Goal: Task Accomplishment & Management: Manage account settings

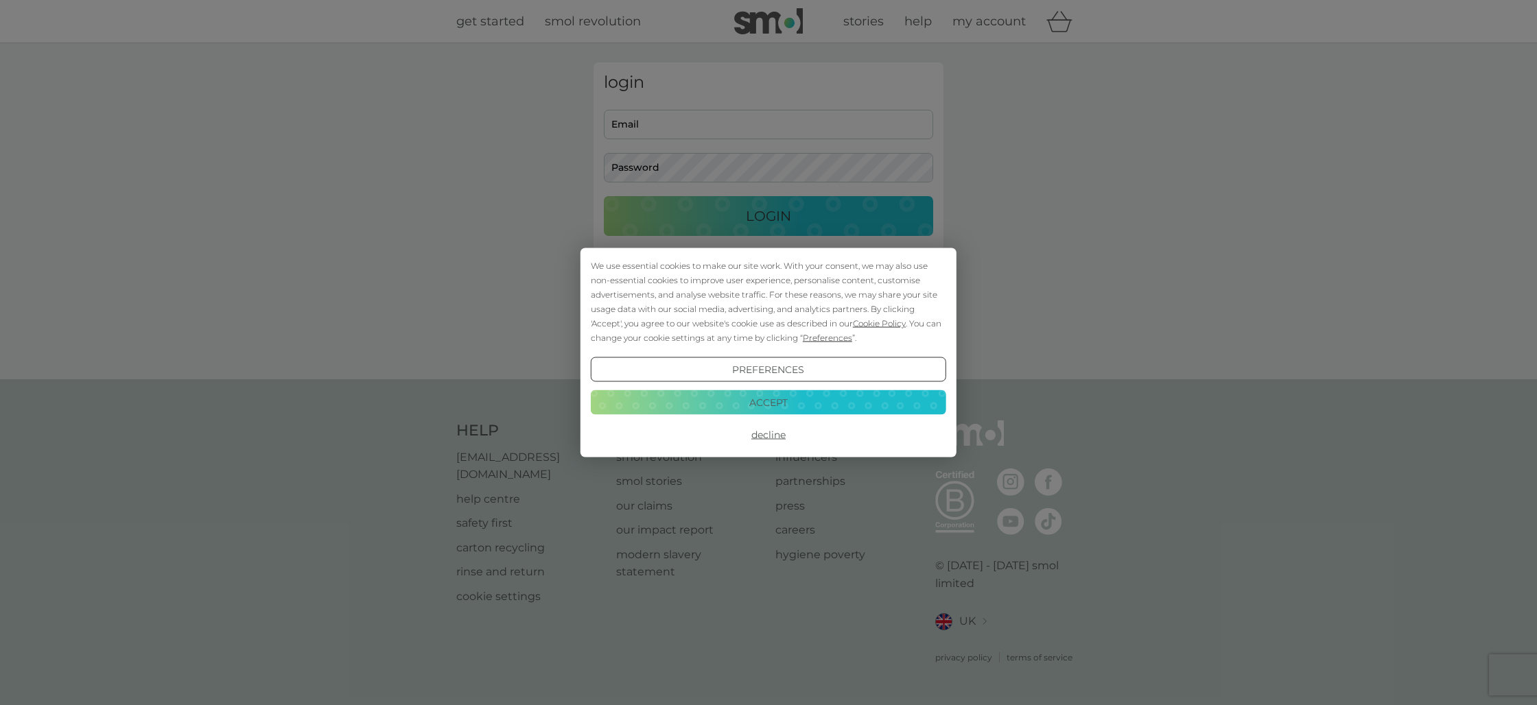
type input "[EMAIL_ADDRESS][DOMAIN_NAME]"
click at [775, 438] on button "Decline" at bounding box center [768, 435] width 355 height 25
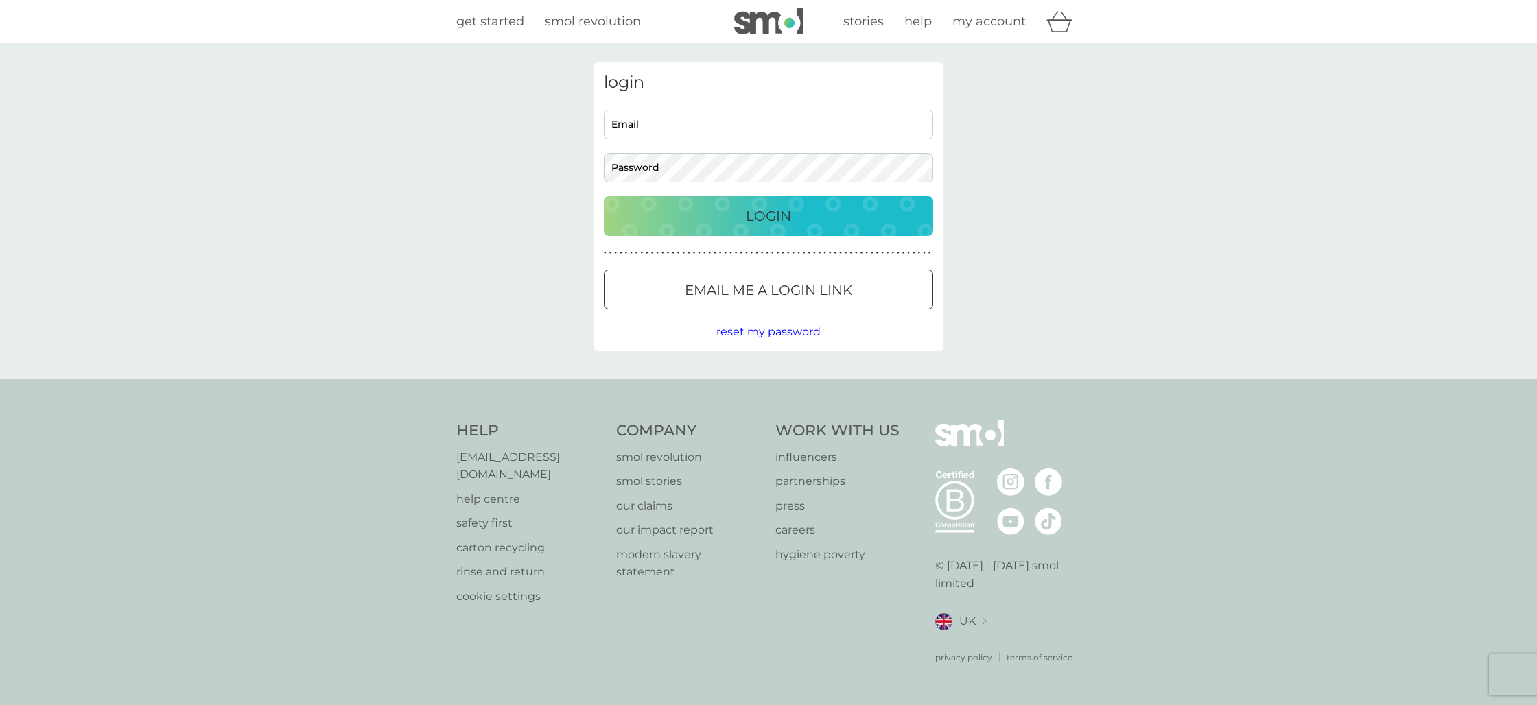
type input "[EMAIL_ADDRESS][DOMAIN_NAME]"
click at [766, 214] on p "Login" at bounding box center [768, 216] width 45 height 22
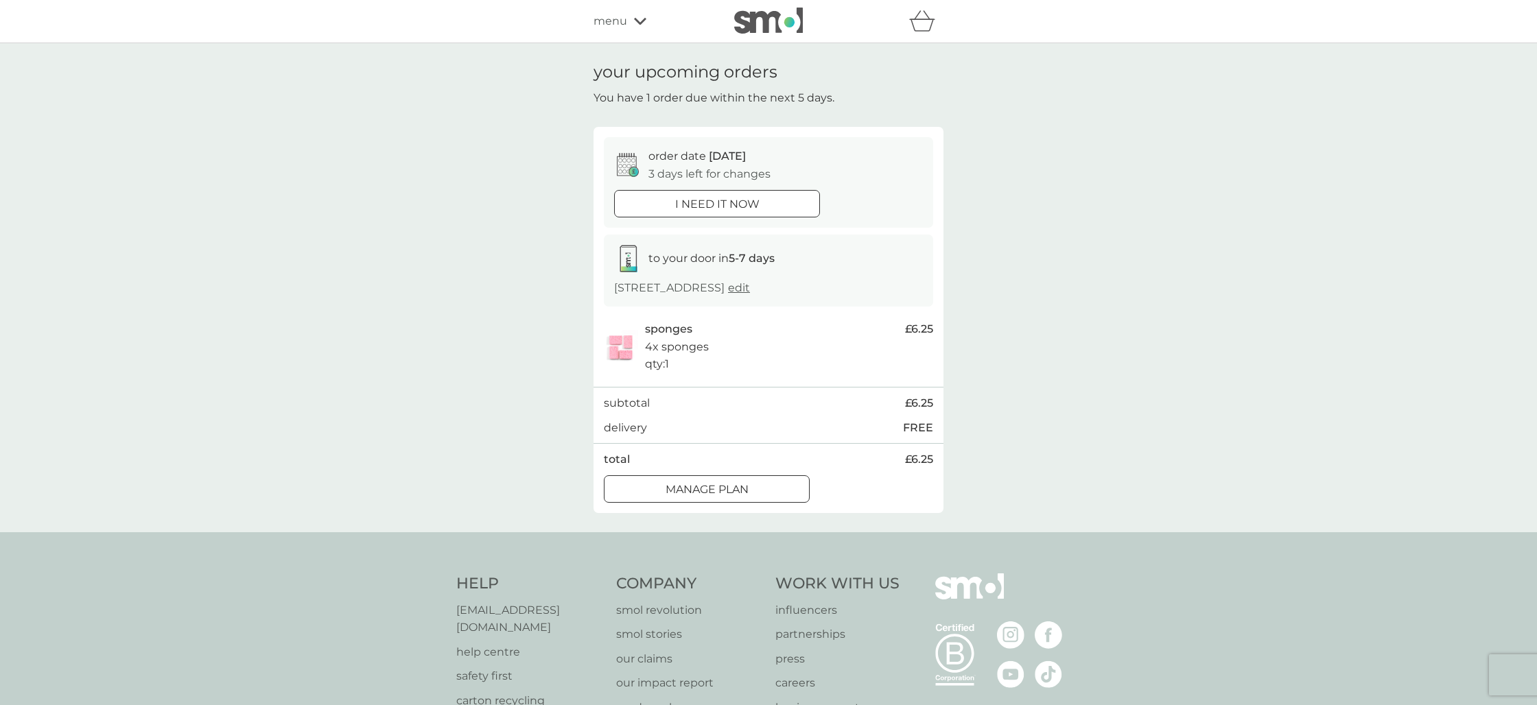
click at [731, 487] on p "Manage plan" at bounding box center [706, 490] width 83 height 18
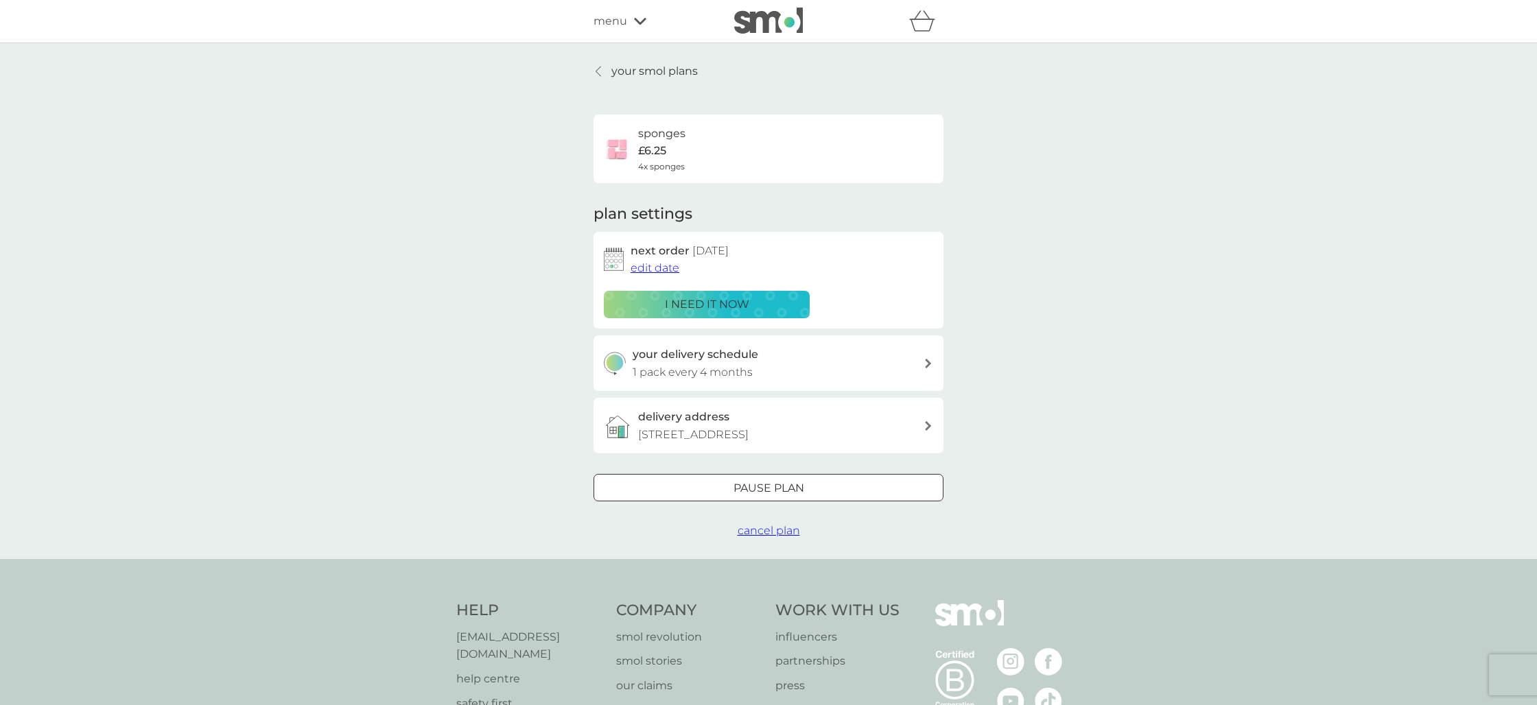
click at [667, 272] on span "edit date" at bounding box center [654, 267] width 49 height 13
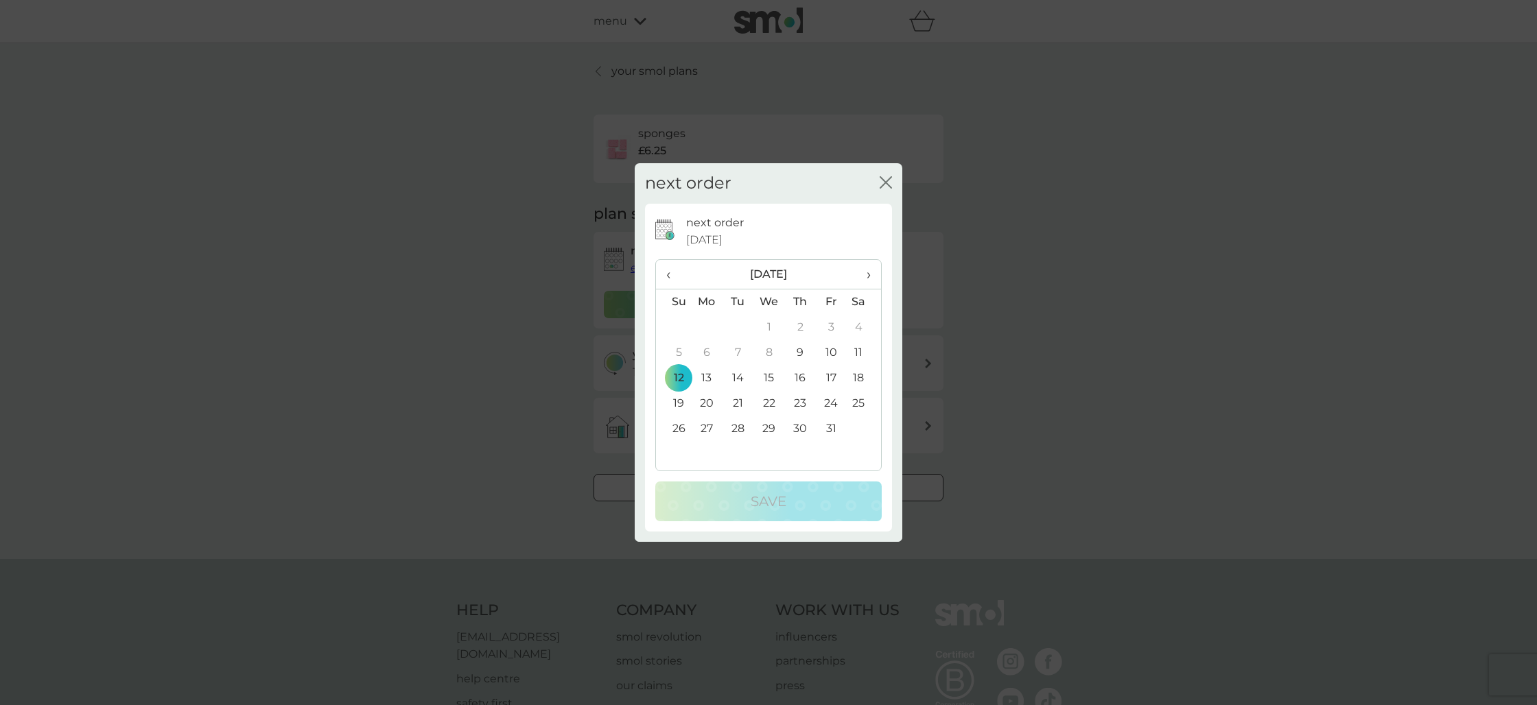
click at [865, 274] on span "›" at bounding box center [864, 274] width 14 height 29
click at [709, 329] on td "1" at bounding box center [707, 327] width 32 height 25
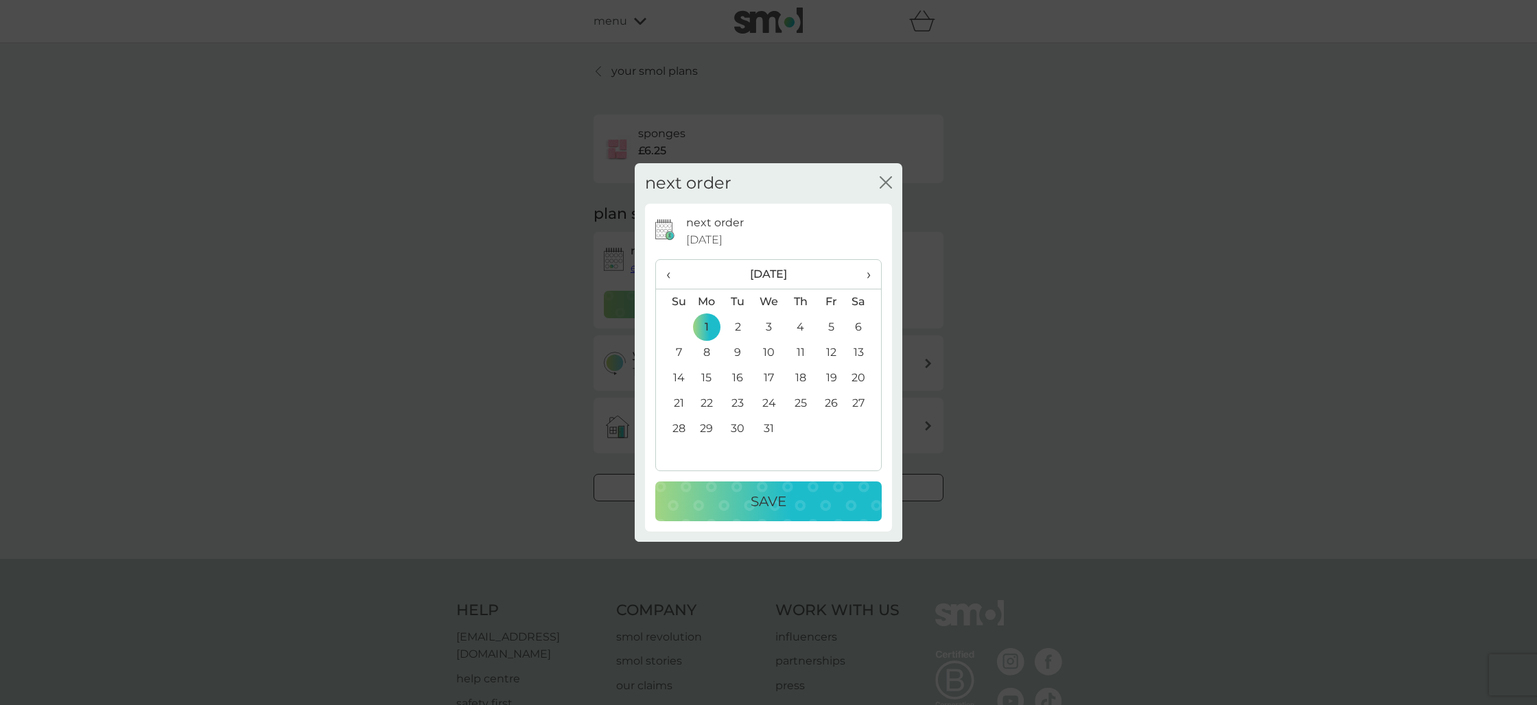
click at [755, 508] on p "Save" at bounding box center [768, 501] width 36 height 22
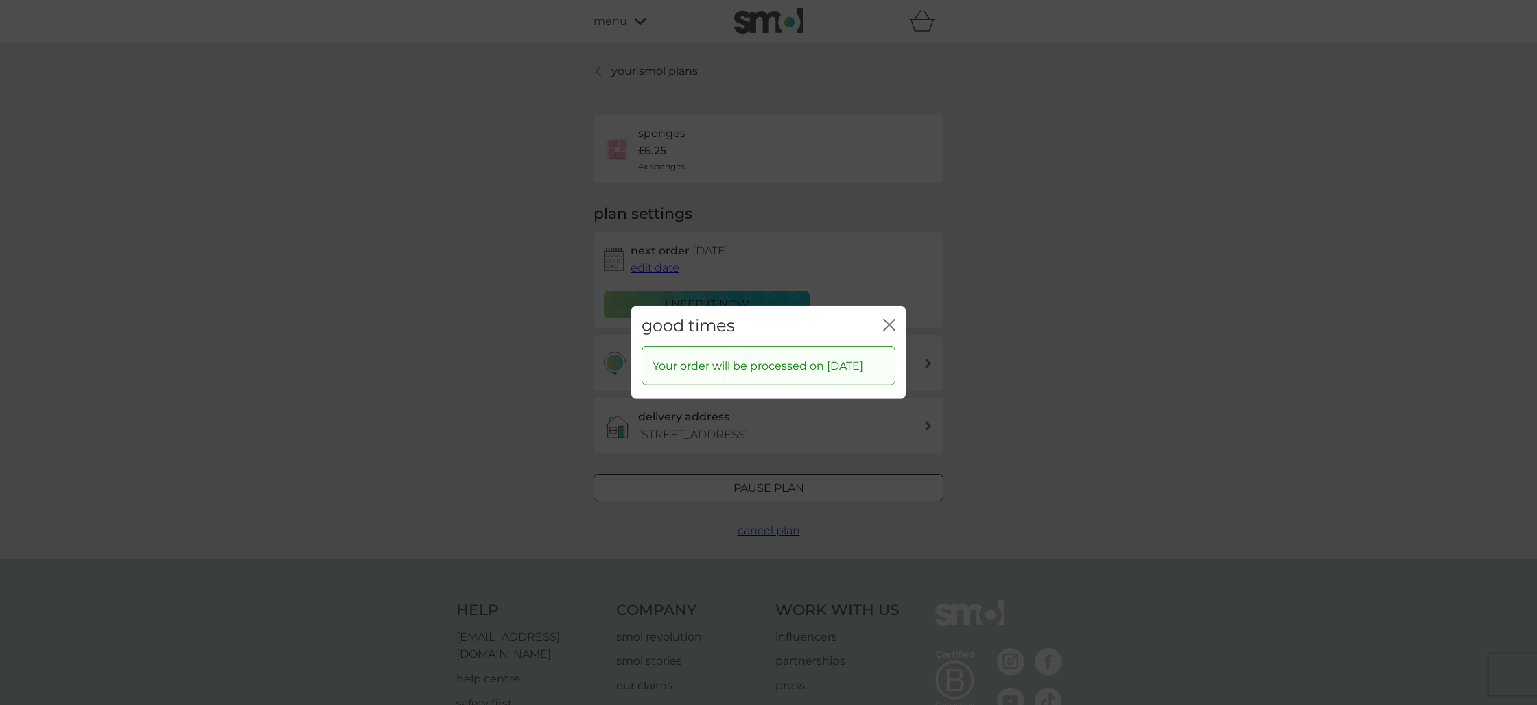
click at [890, 319] on icon "close" at bounding box center [889, 325] width 12 height 12
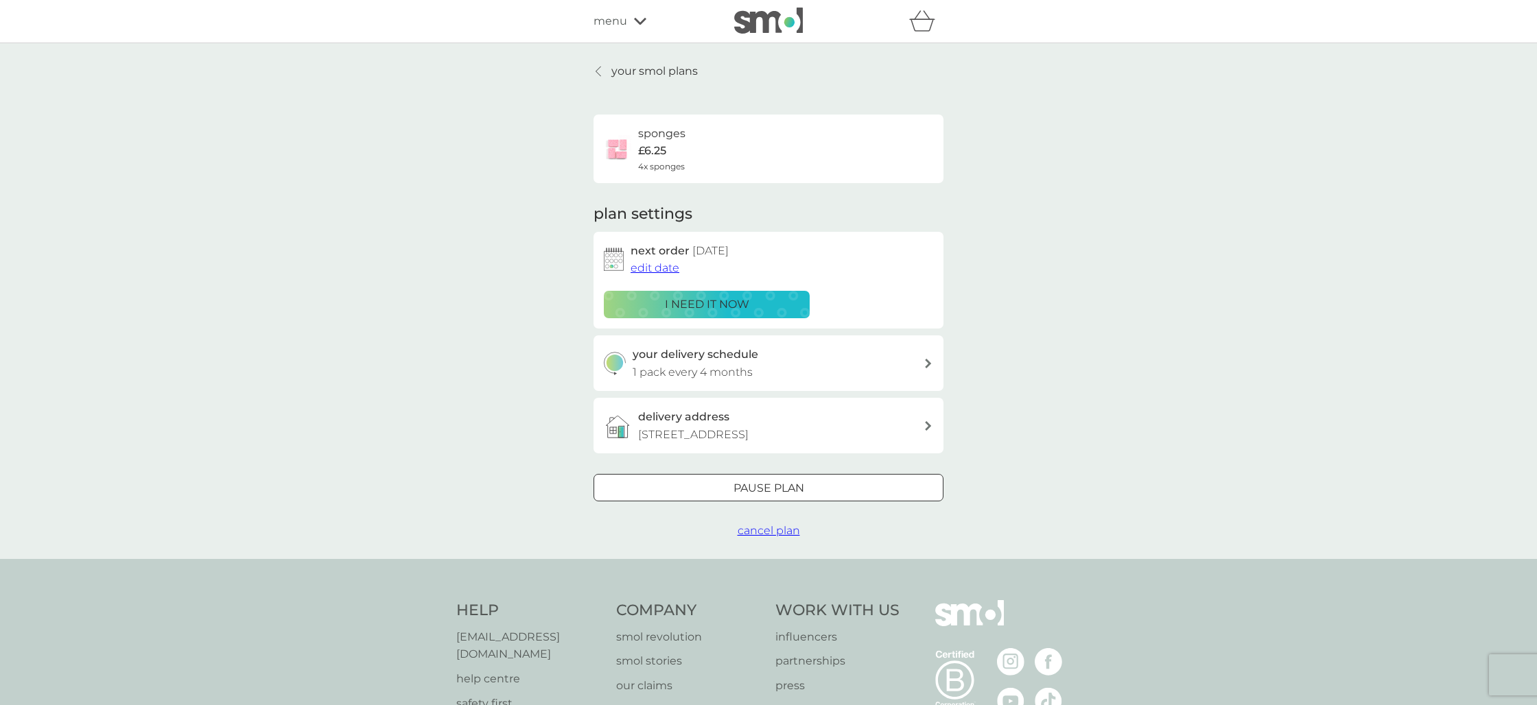
click at [656, 66] on p "your smol plans" at bounding box center [654, 71] width 86 height 18
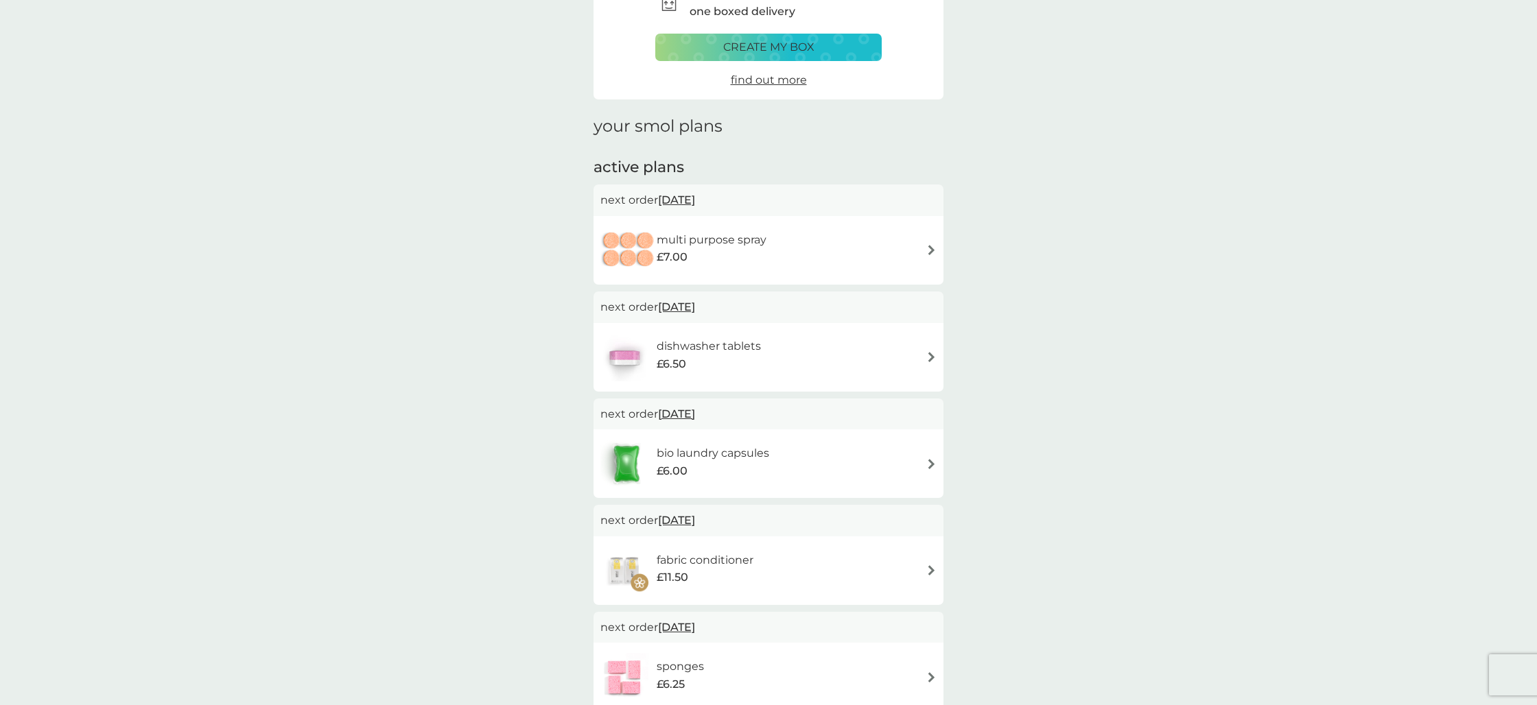
scroll to position [87, 0]
click at [675, 346] on h6 "dishwasher tablets" at bounding box center [708, 347] width 104 height 18
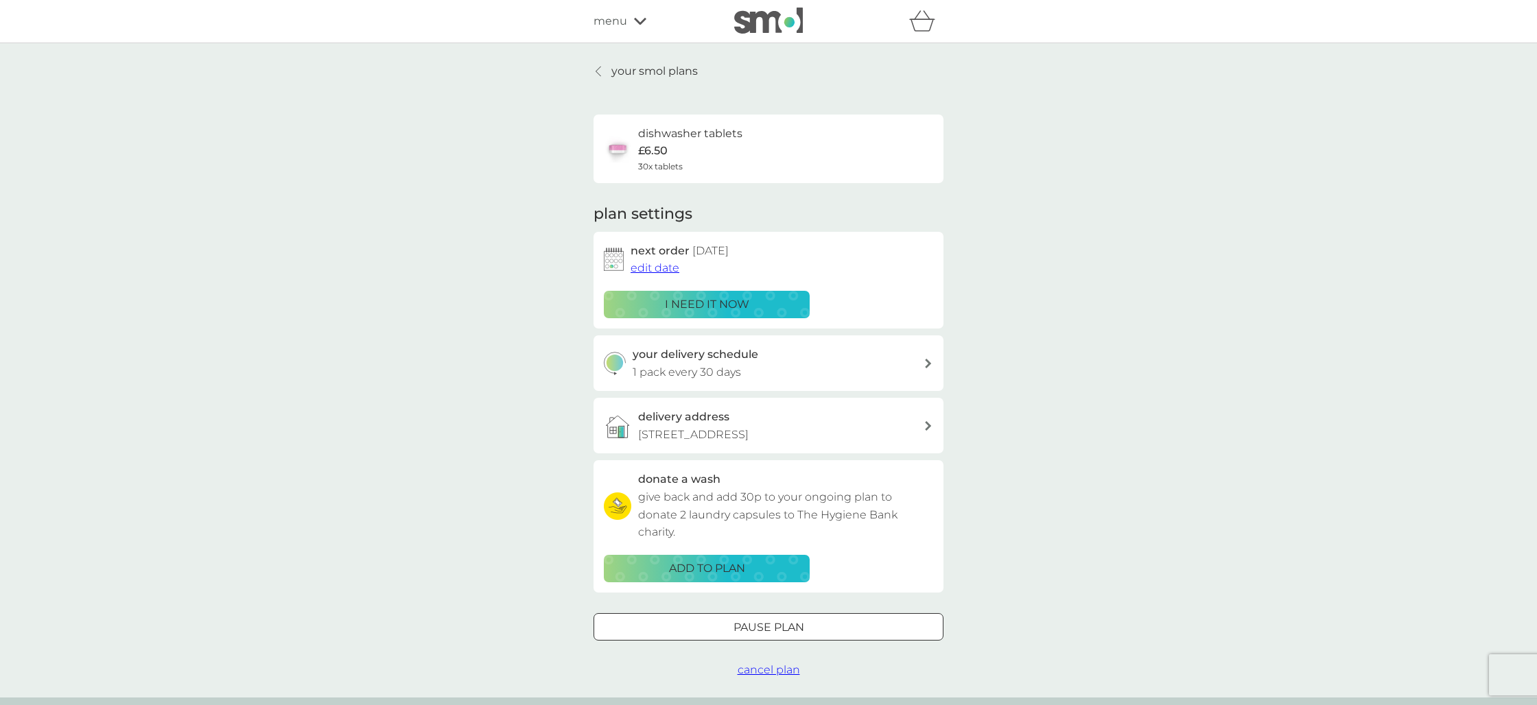
click at [656, 271] on span "edit date" at bounding box center [654, 267] width 49 height 13
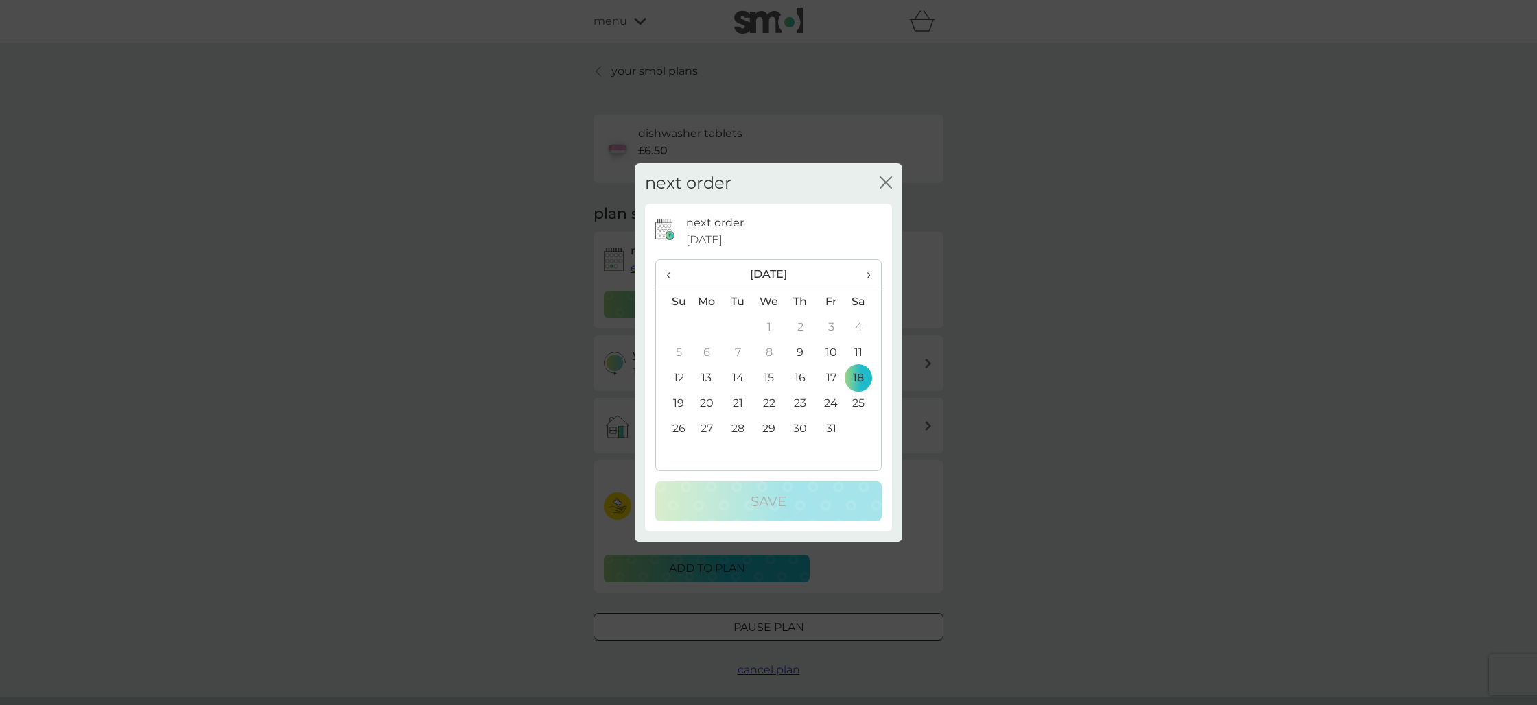
click at [870, 276] on span "›" at bounding box center [864, 274] width 14 height 29
click at [871, 272] on th "›" at bounding box center [863, 274] width 34 height 29
click at [707, 328] on td "1" at bounding box center [707, 327] width 32 height 25
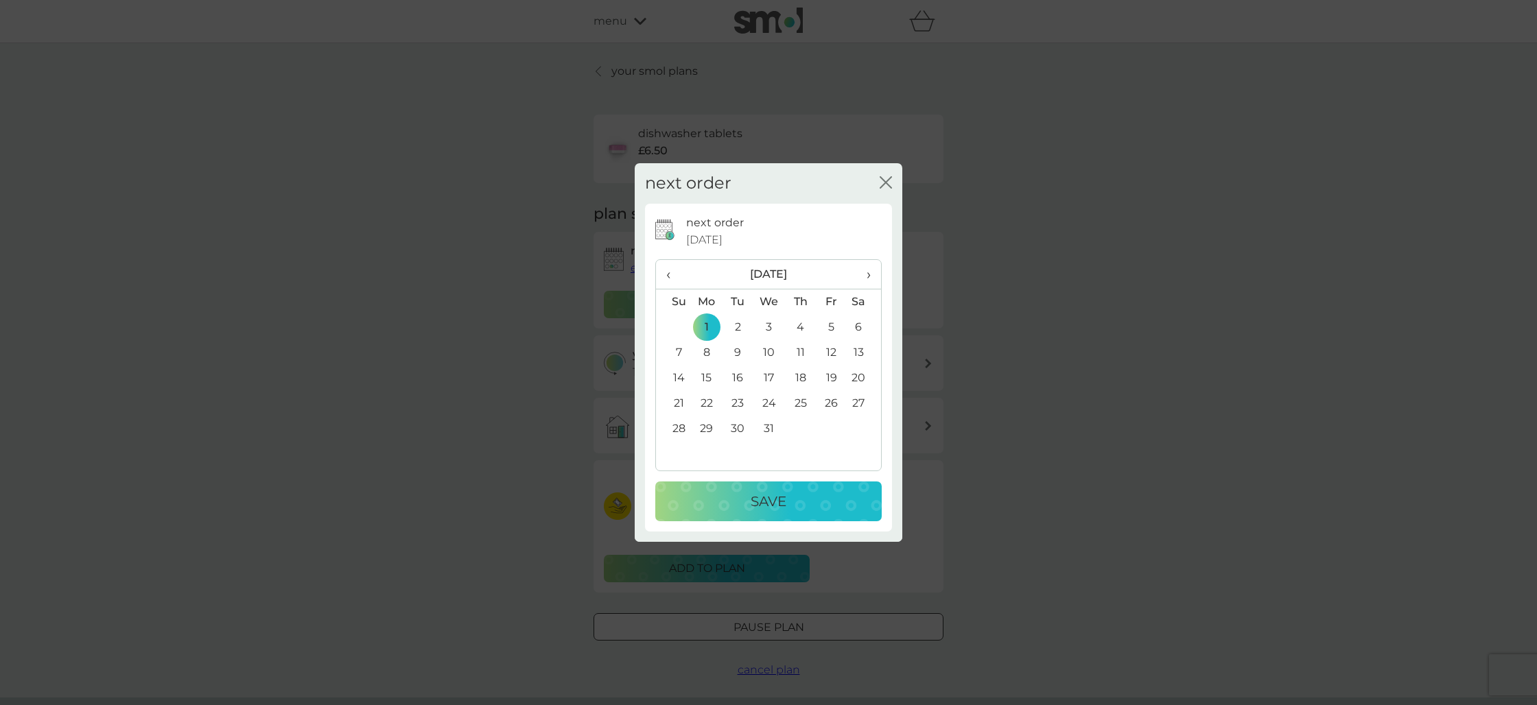
click at [757, 494] on p "Save" at bounding box center [768, 501] width 36 height 22
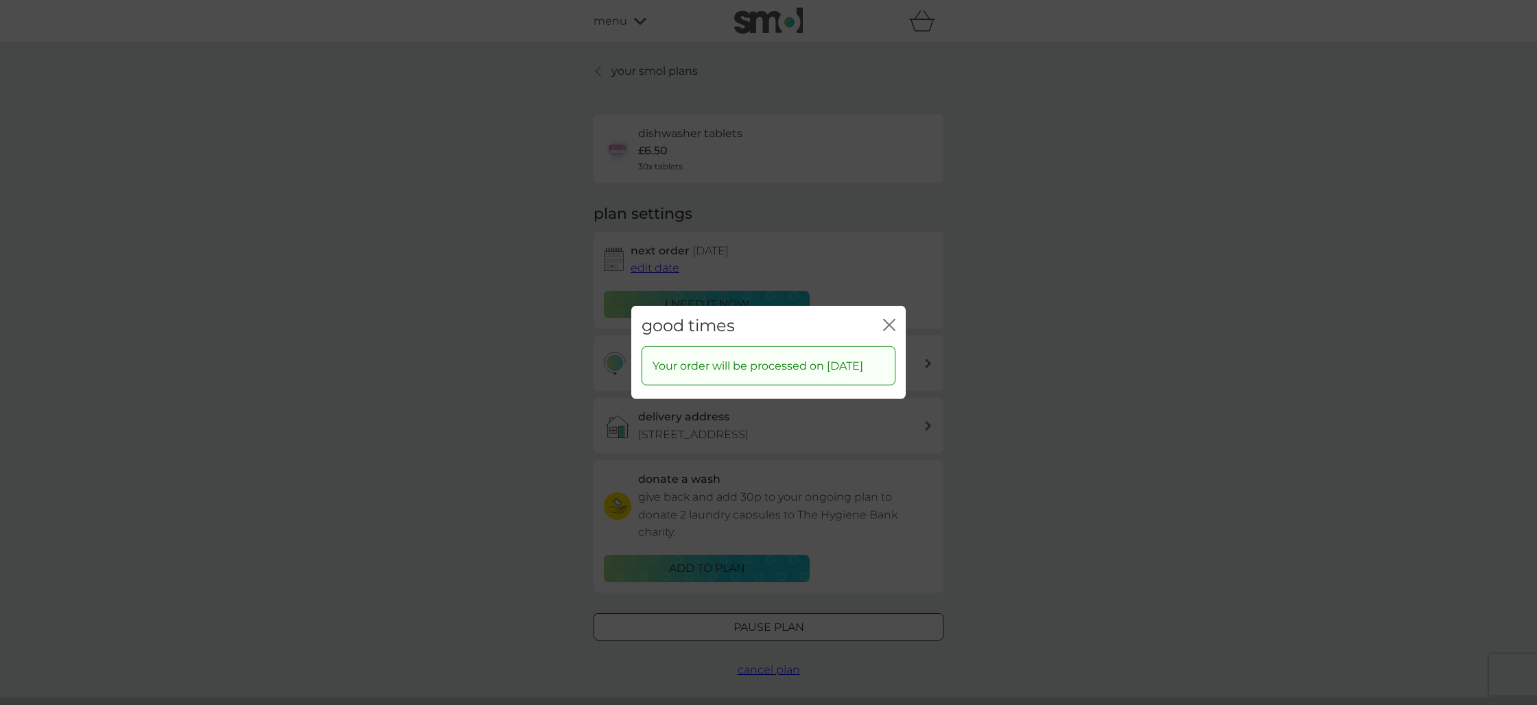
click at [893, 319] on icon "close" at bounding box center [889, 325] width 12 height 12
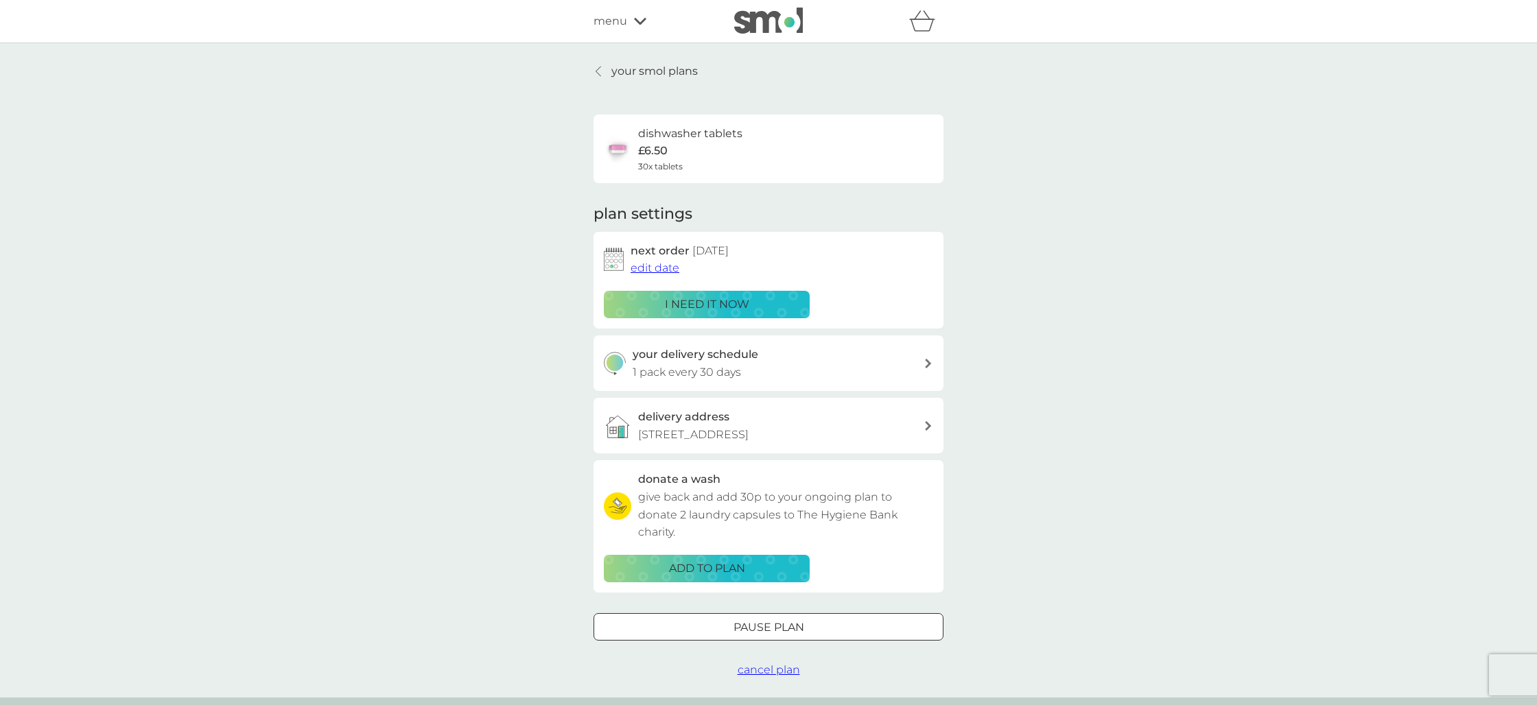
click at [646, 70] on p "your smol plans" at bounding box center [654, 71] width 86 height 18
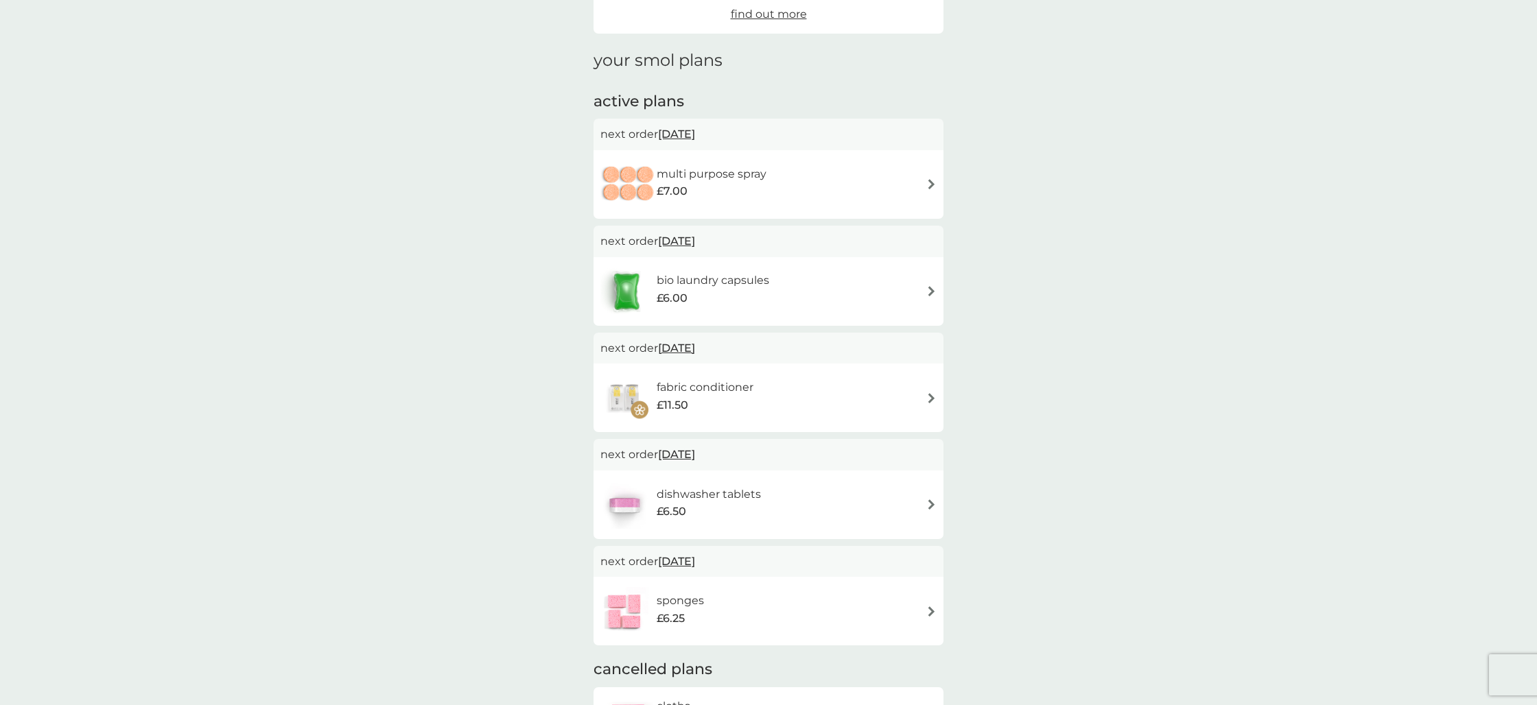
scroll to position [154, 0]
click at [667, 172] on h6 "multi purpose spray" at bounding box center [711, 174] width 110 height 18
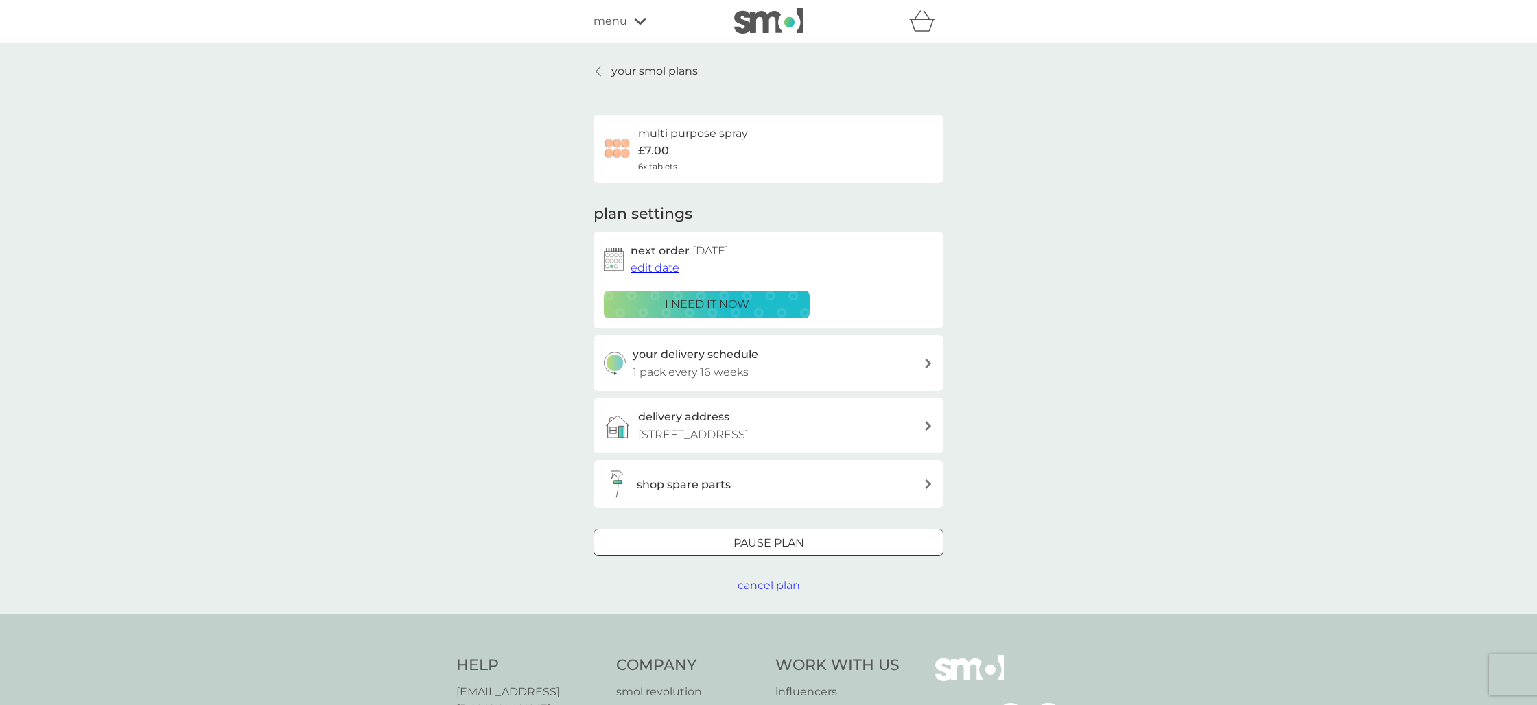
click at [653, 265] on span "edit date" at bounding box center [654, 267] width 49 height 13
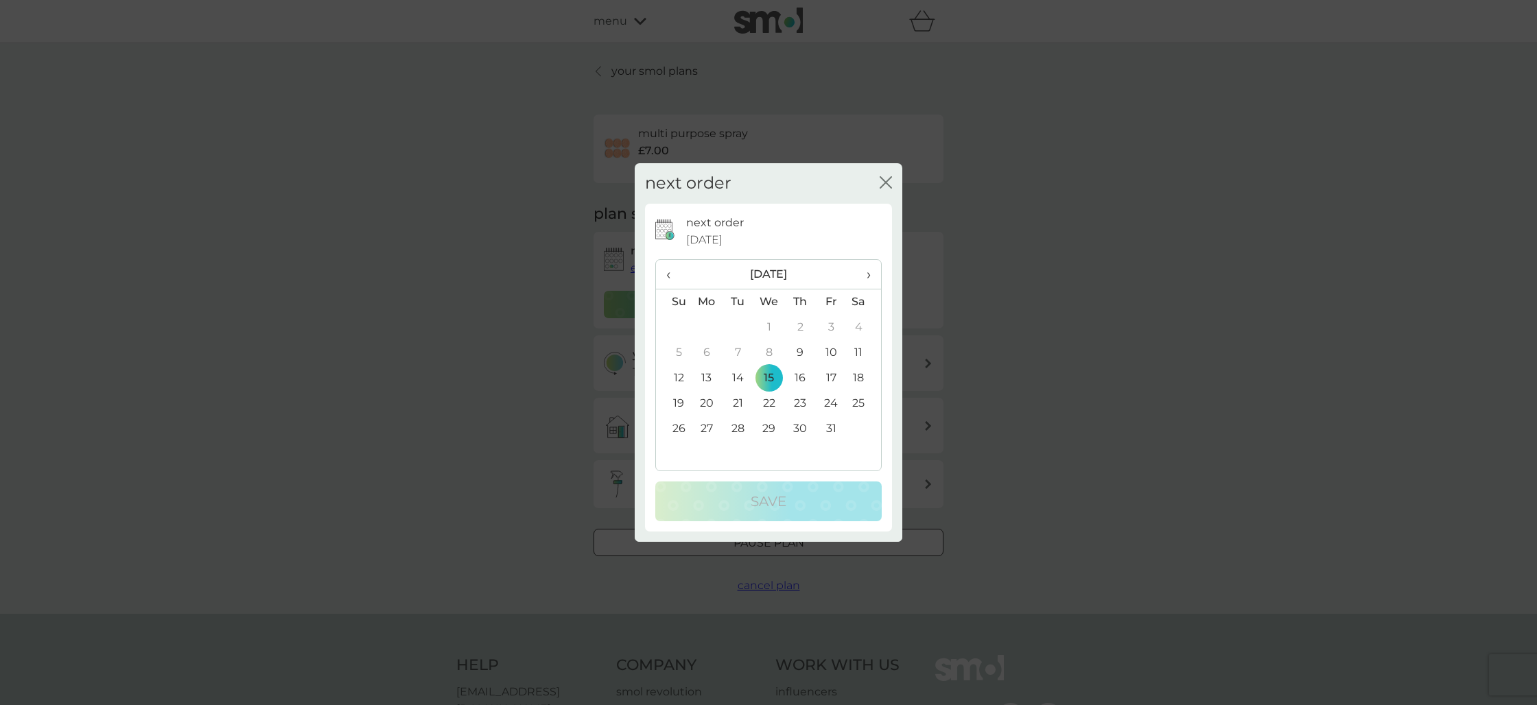
click at [704, 428] on td "27" at bounding box center [707, 428] width 32 height 25
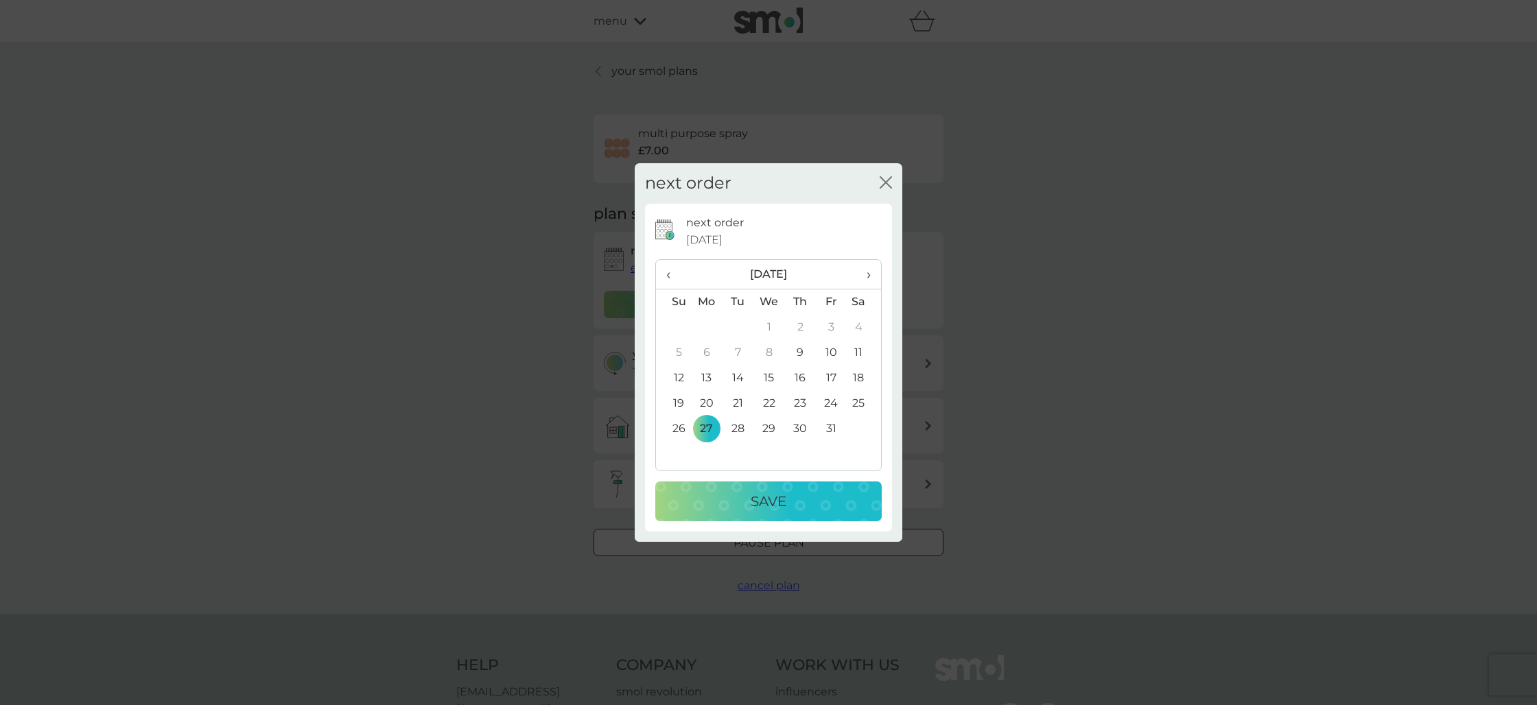
click at [763, 497] on p "Save" at bounding box center [768, 501] width 36 height 22
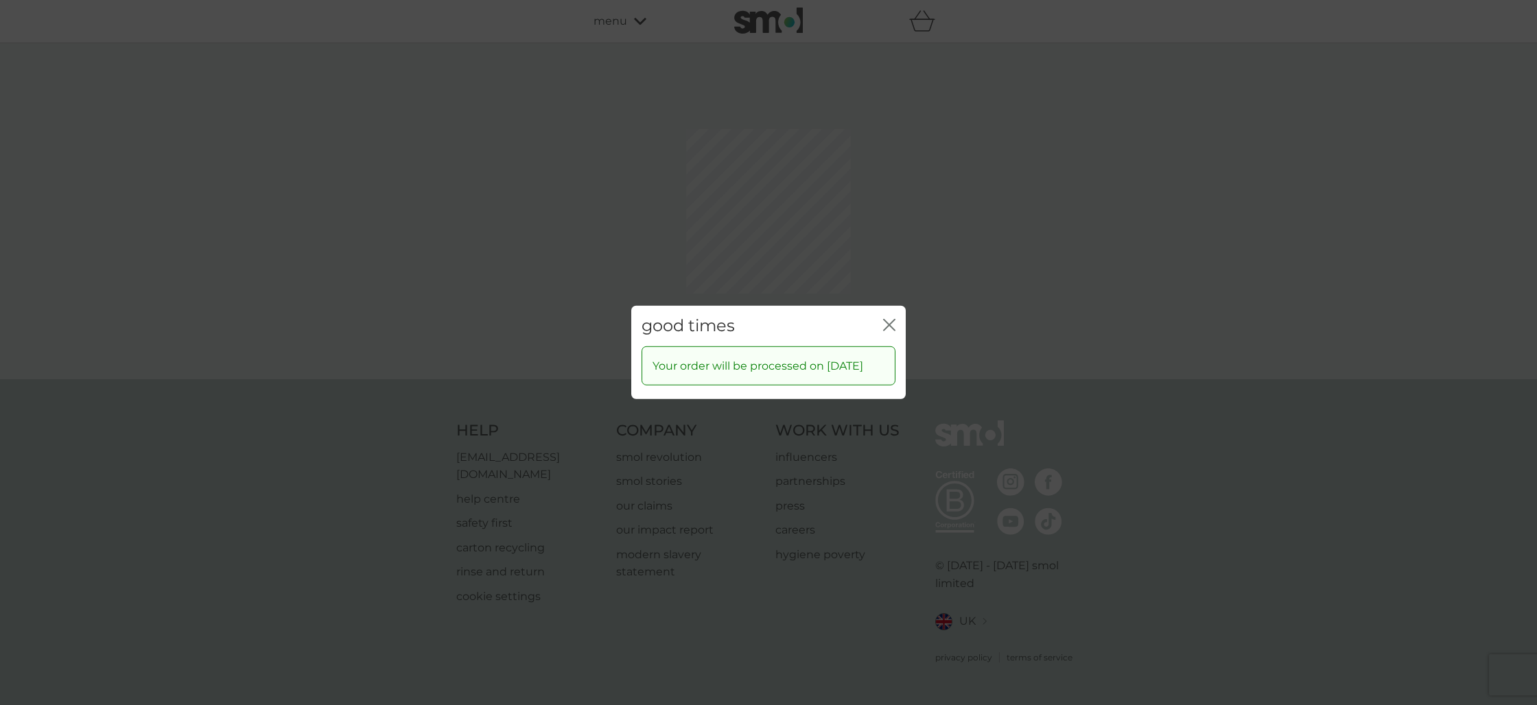
click at [892, 319] on icon "close" at bounding box center [889, 325] width 12 height 12
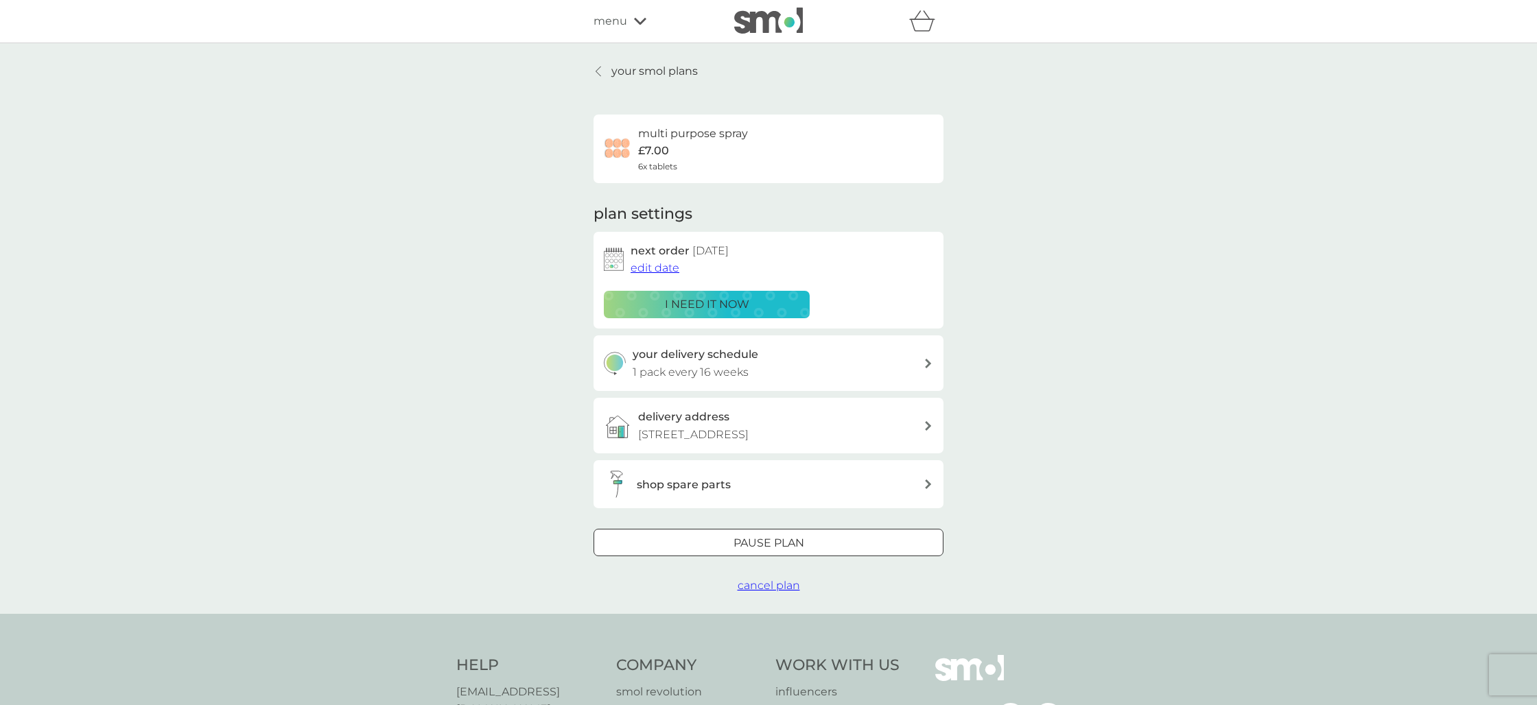
click at [650, 70] on p "your smol plans" at bounding box center [654, 71] width 86 height 18
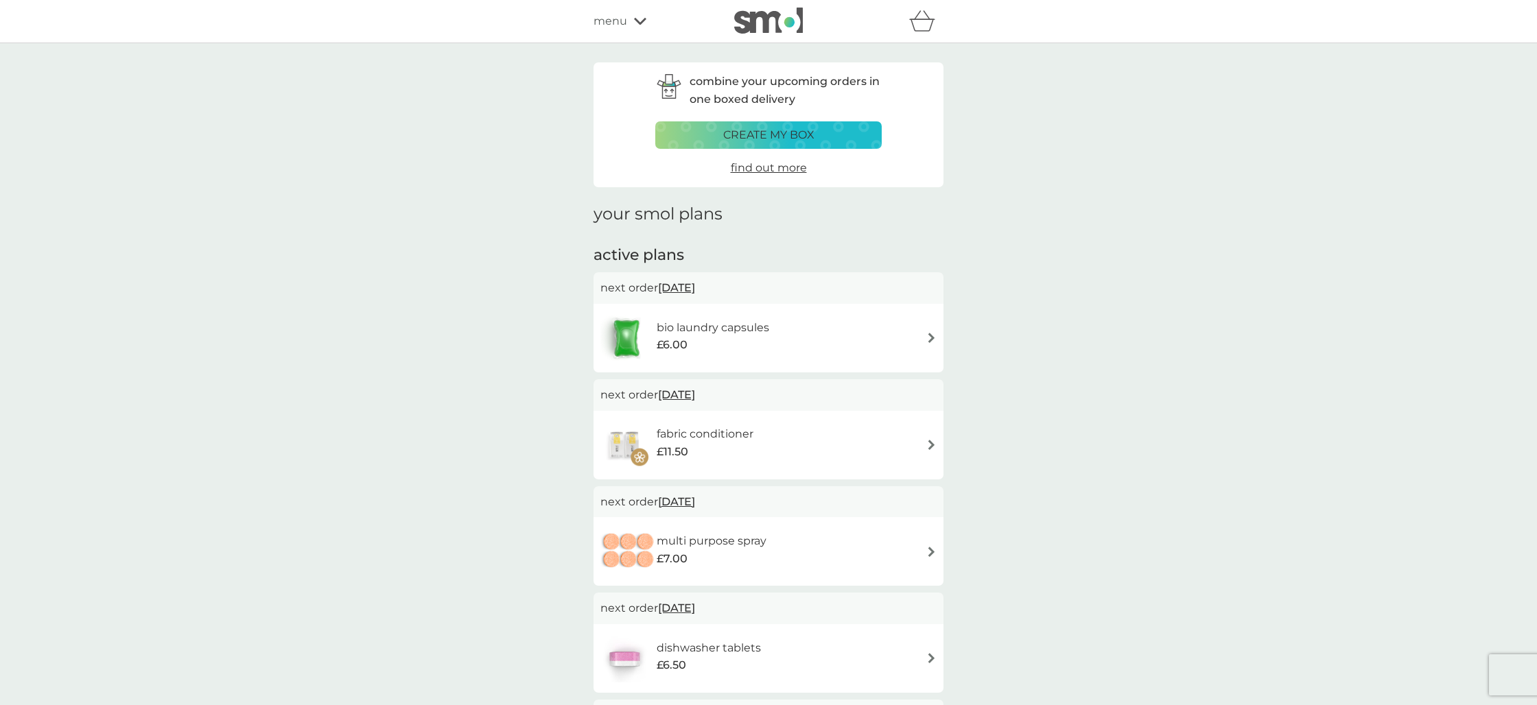
click at [679, 327] on h6 "bio laundry capsules" at bounding box center [712, 328] width 112 height 18
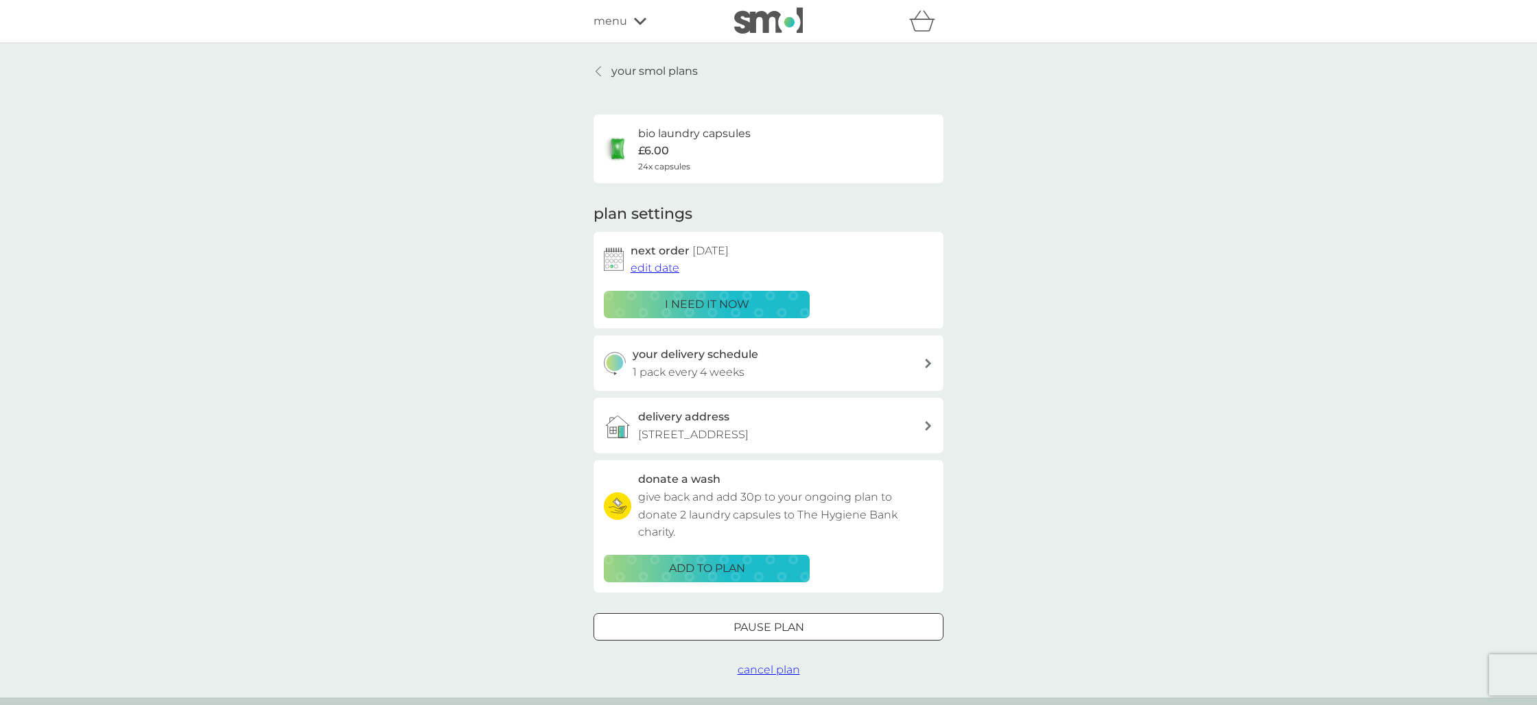
click at [655, 269] on span "edit date" at bounding box center [654, 267] width 49 height 13
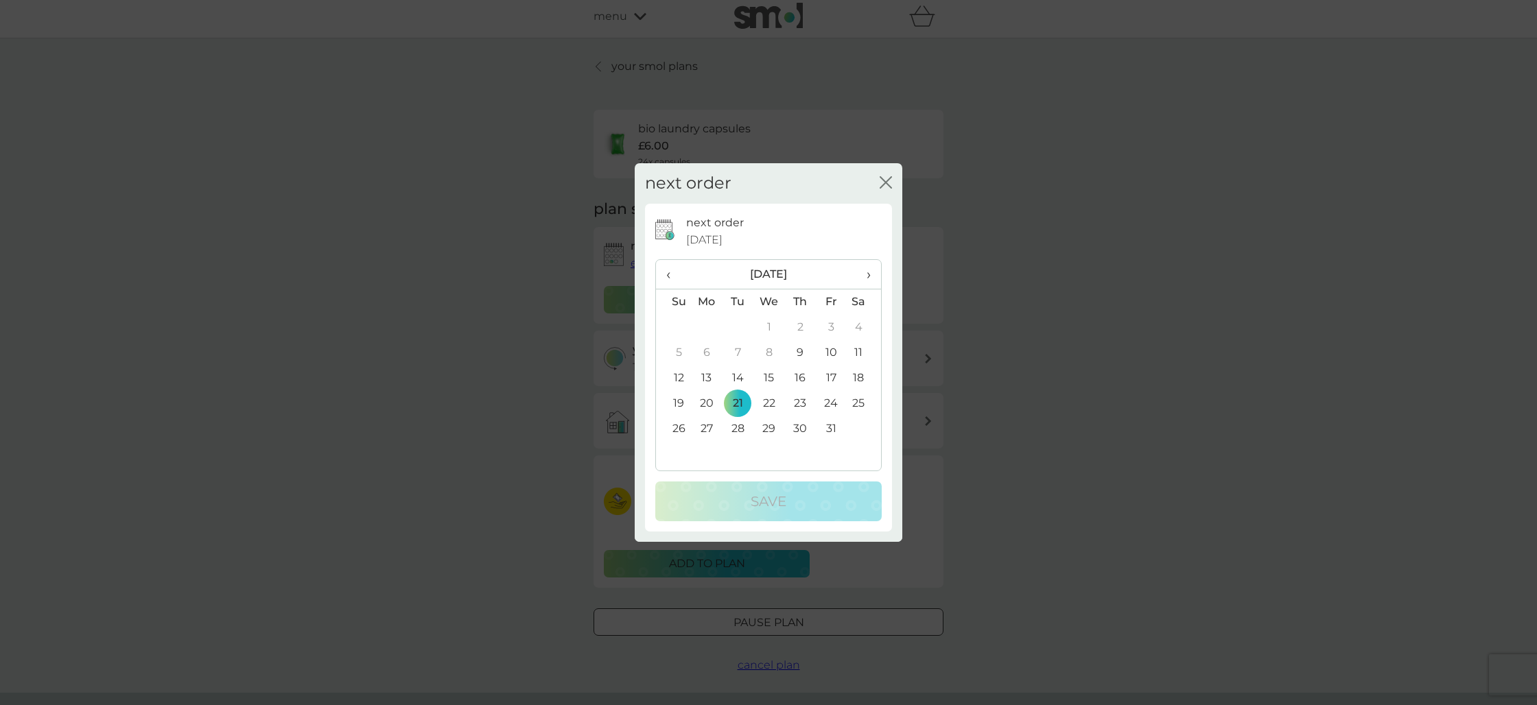
click at [869, 273] on span "›" at bounding box center [864, 274] width 14 height 29
click at [707, 426] on td "24" at bounding box center [707, 428] width 32 height 25
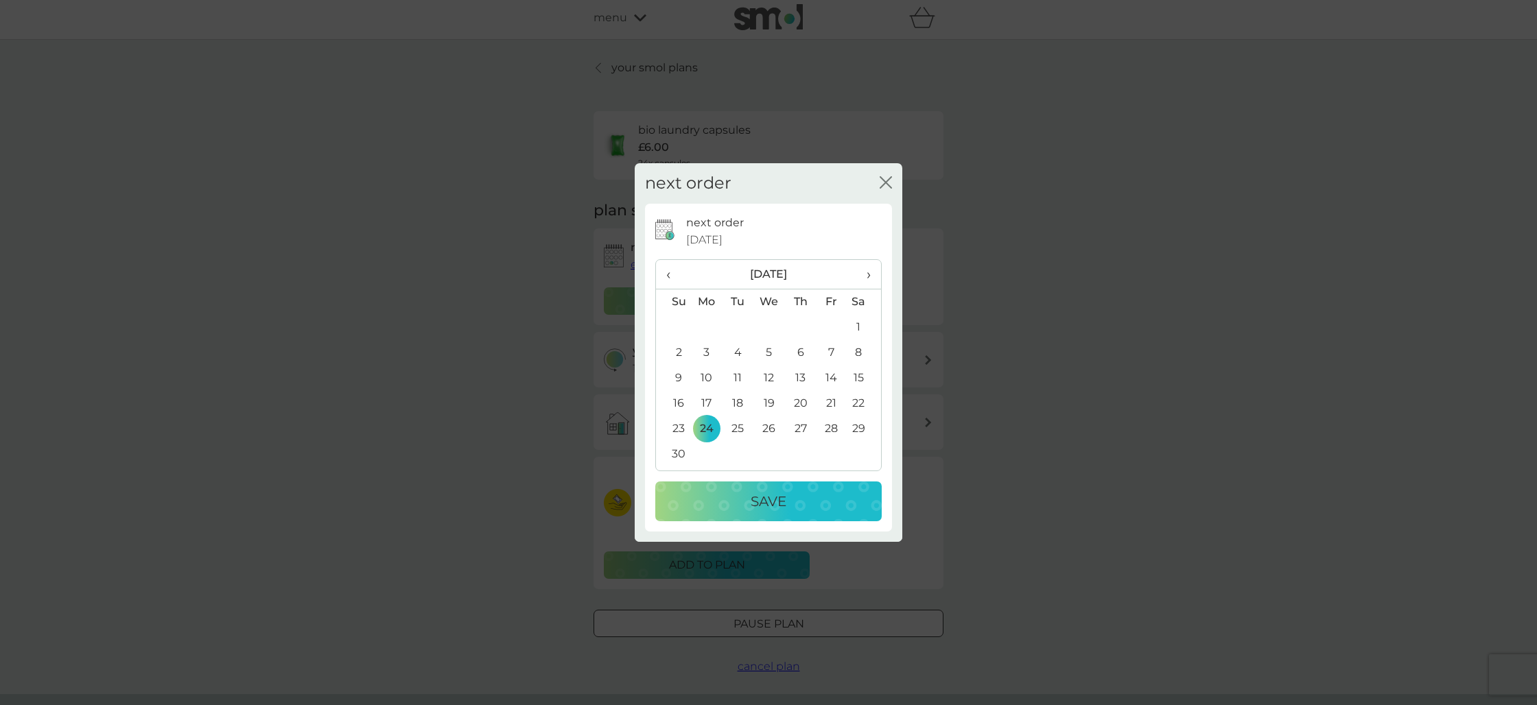
drag, startPoint x: 750, startPoint y: 498, endPoint x: 757, endPoint y: 492, distance: 9.2
click at [750, 498] on p "Save" at bounding box center [768, 501] width 36 height 22
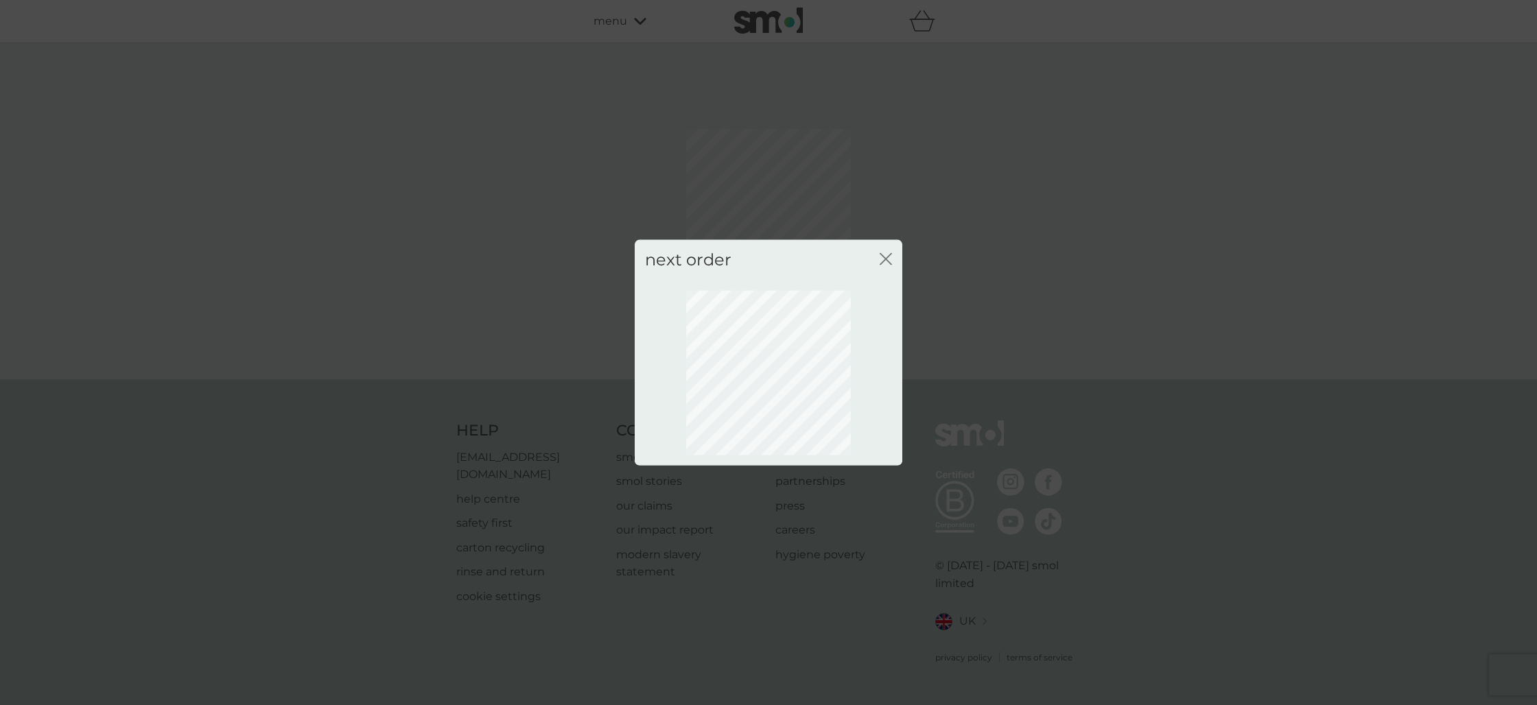
scroll to position [0, 0]
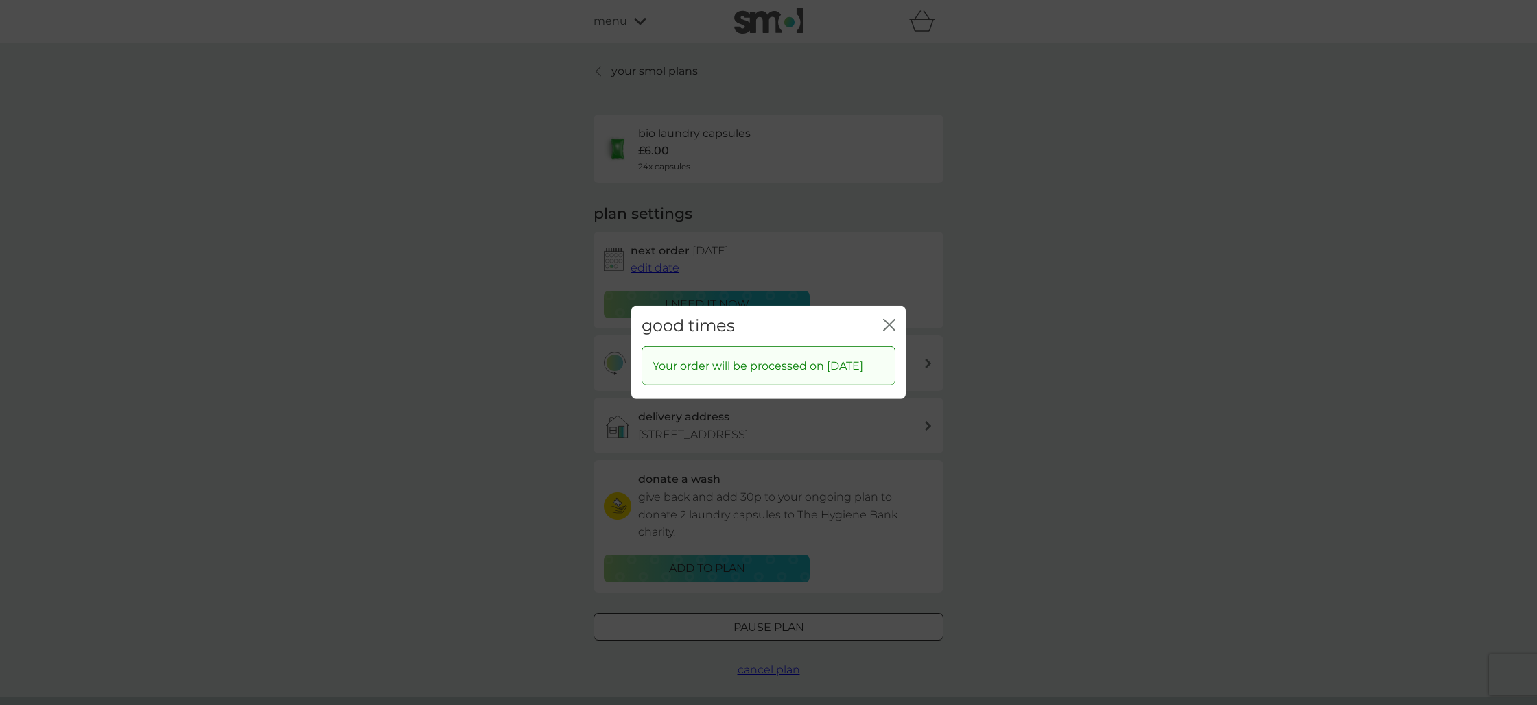
click at [887, 319] on icon "close" at bounding box center [889, 325] width 12 height 12
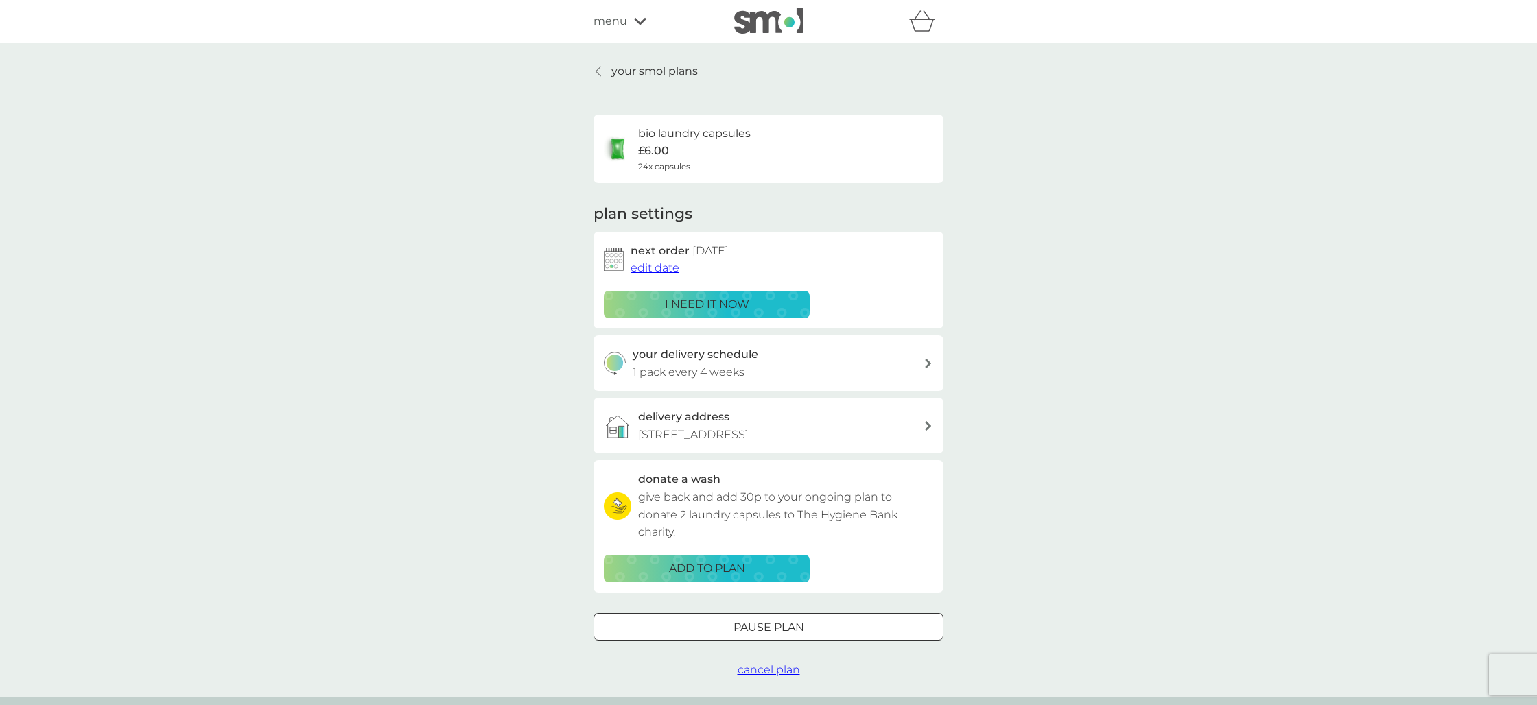
click at [642, 72] on p "your smol plans" at bounding box center [654, 71] width 86 height 18
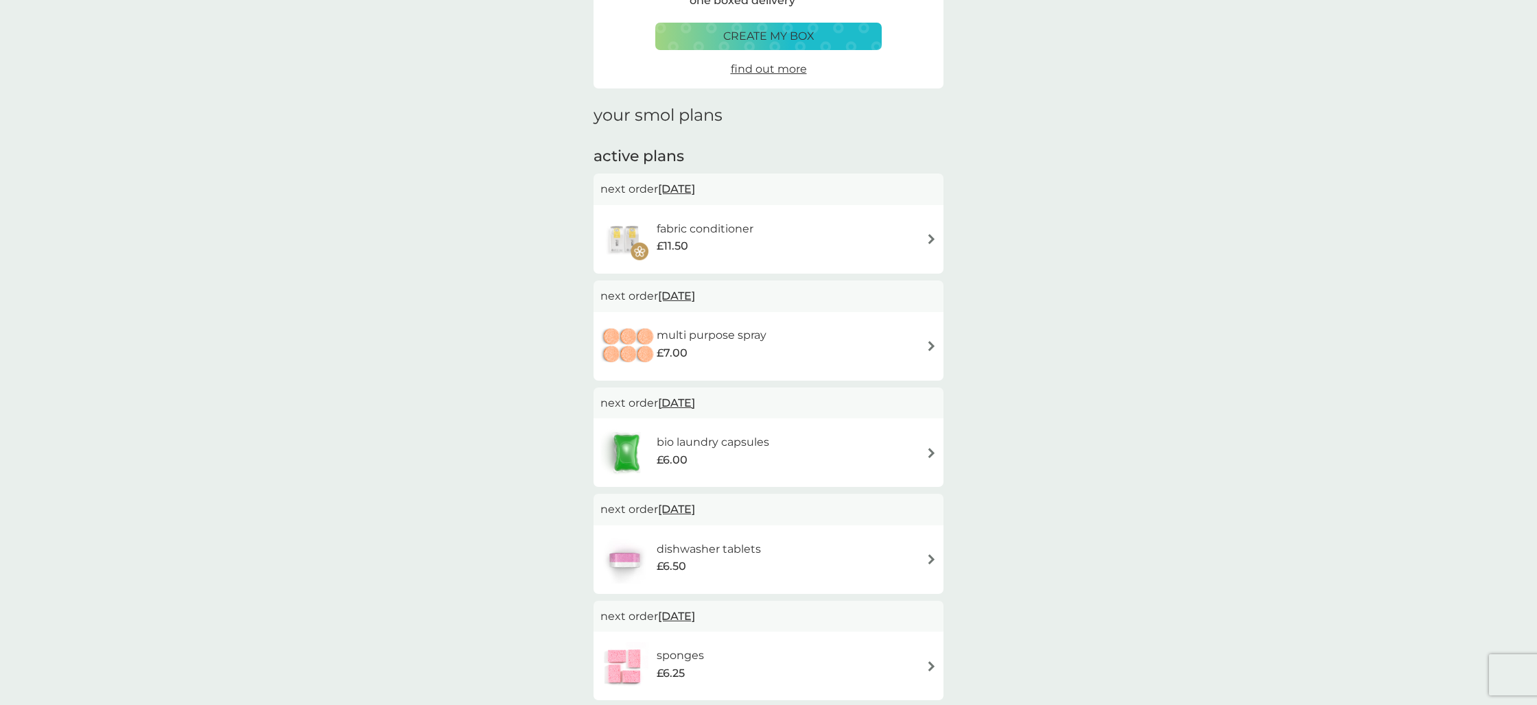
scroll to position [99, 0]
click at [678, 230] on h6 "fabric conditioner" at bounding box center [704, 229] width 97 height 18
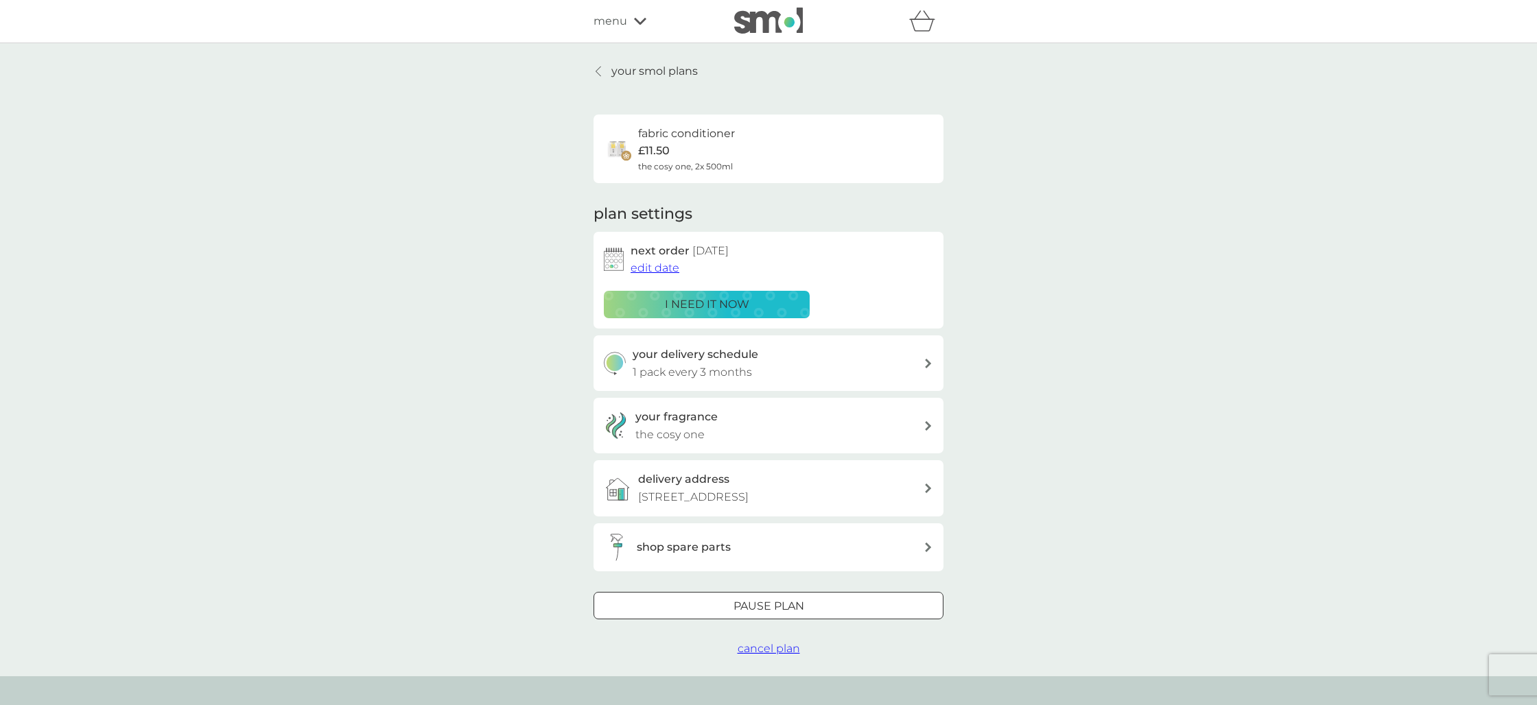
click at [650, 270] on span "edit date" at bounding box center [654, 267] width 49 height 13
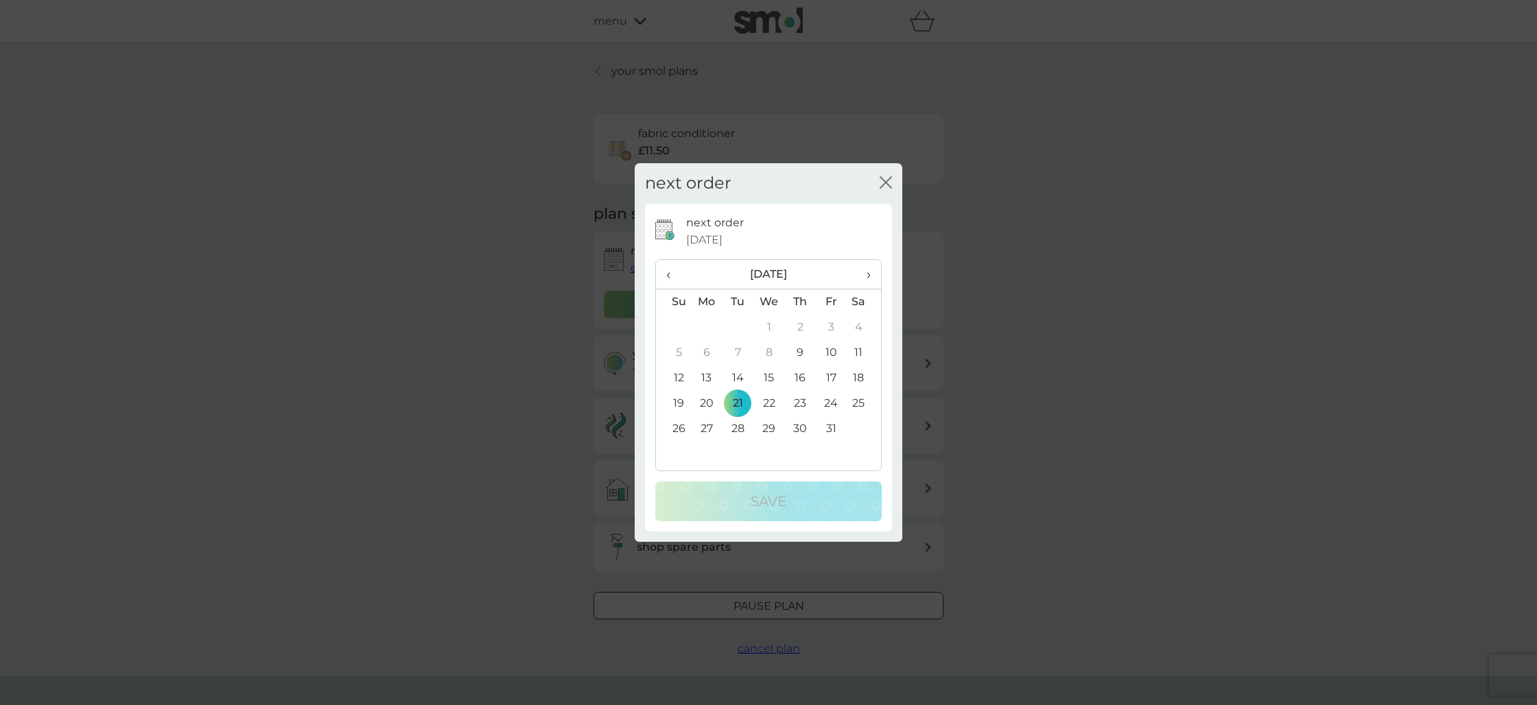
click at [870, 272] on span "›" at bounding box center [864, 274] width 14 height 29
click at [705, 424] on td "24" at bounding box center [707, 428] width 32 height 25
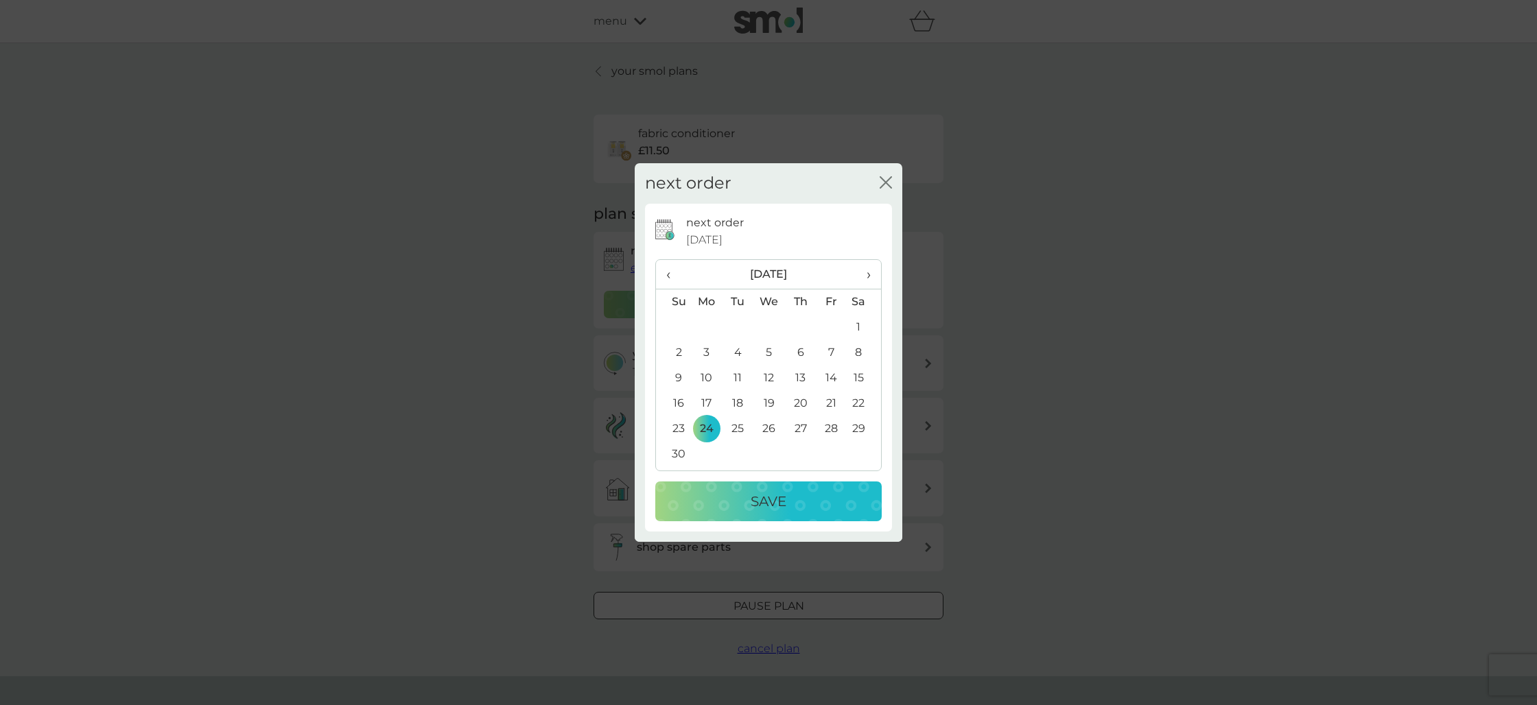
click at [737, 507] on div "Save" at bounding box center [768, 501] width 199 height 22
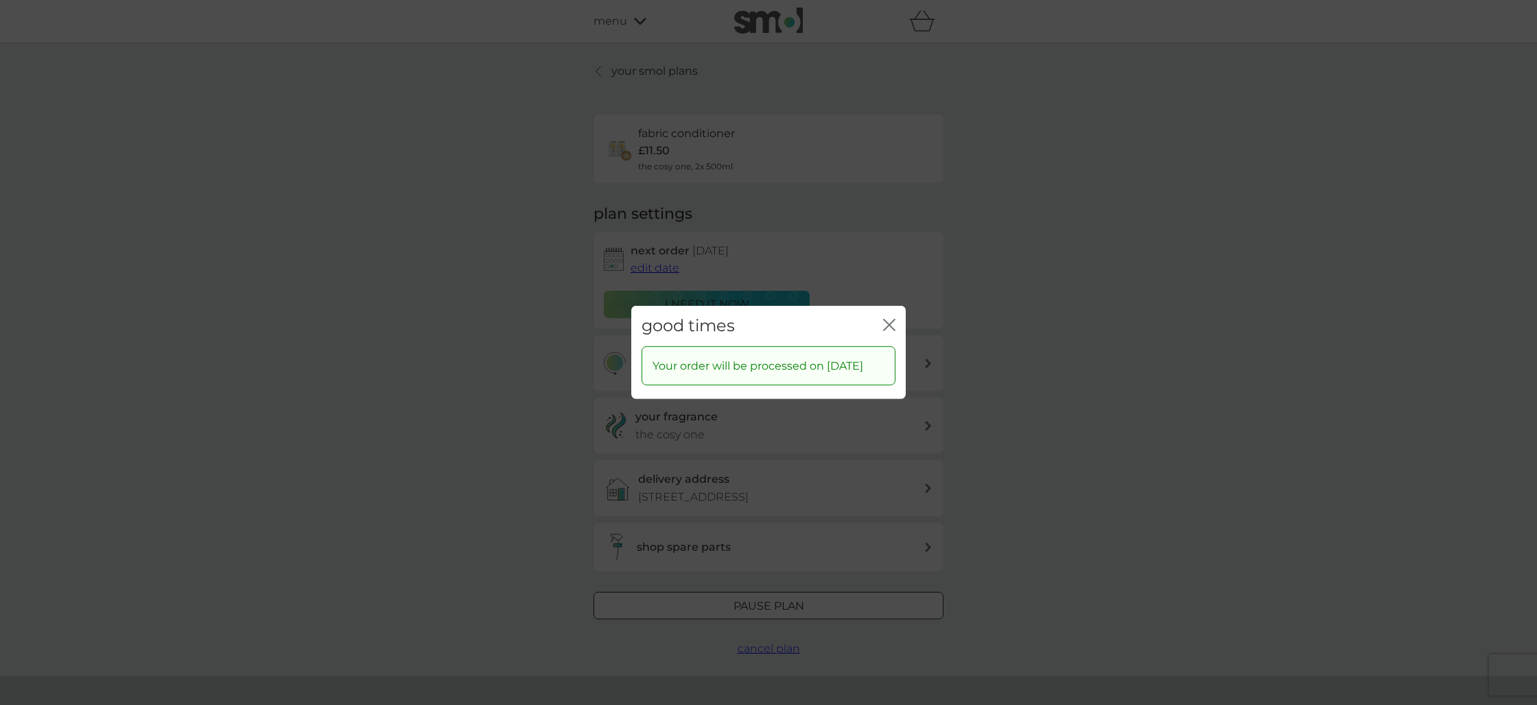
click at [892, 319] on icon "close" at bounding box center [889, 325] width 12 height 12
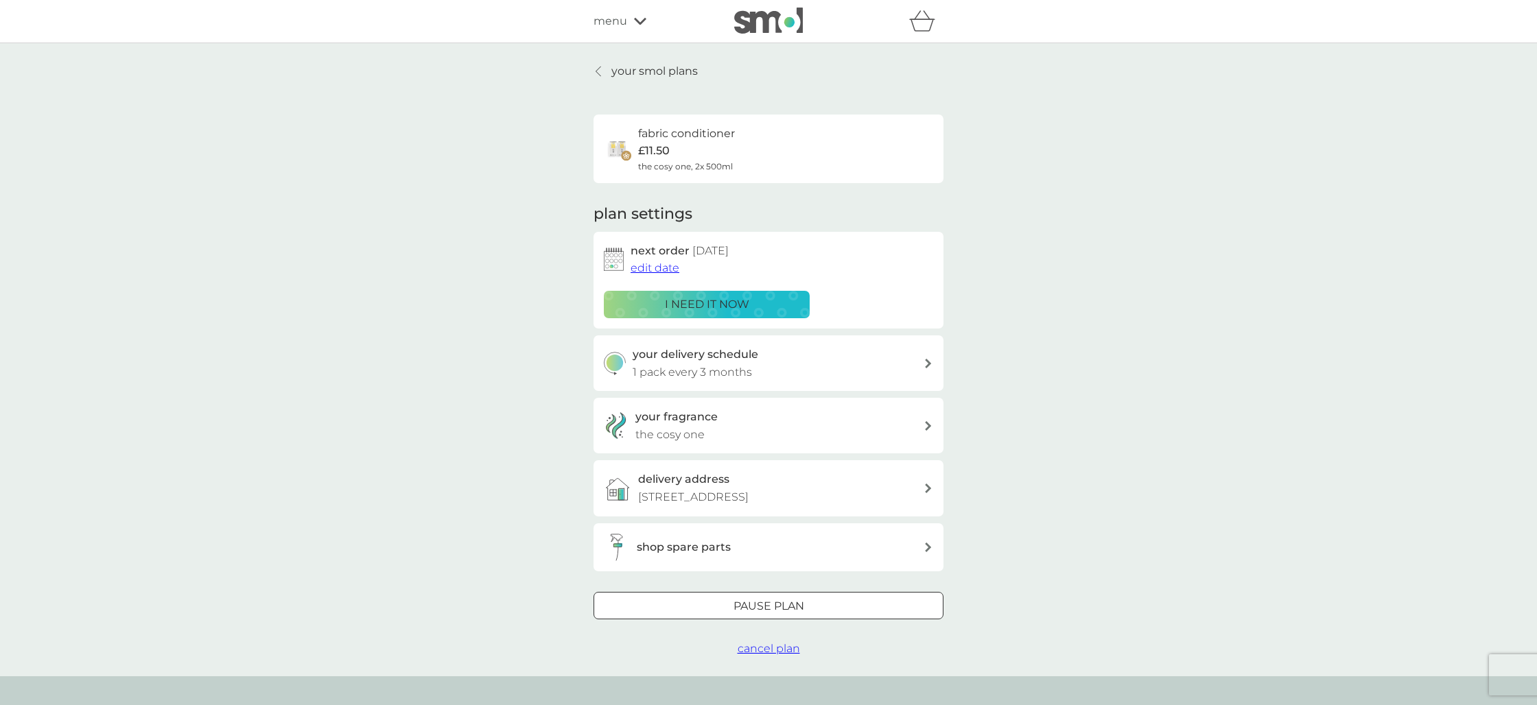
click at [671, 77] on p "your smol plans" at bounding box center [654, 71] width 86 height 18
